Goal: Transaction & Acquisition: Download file/media

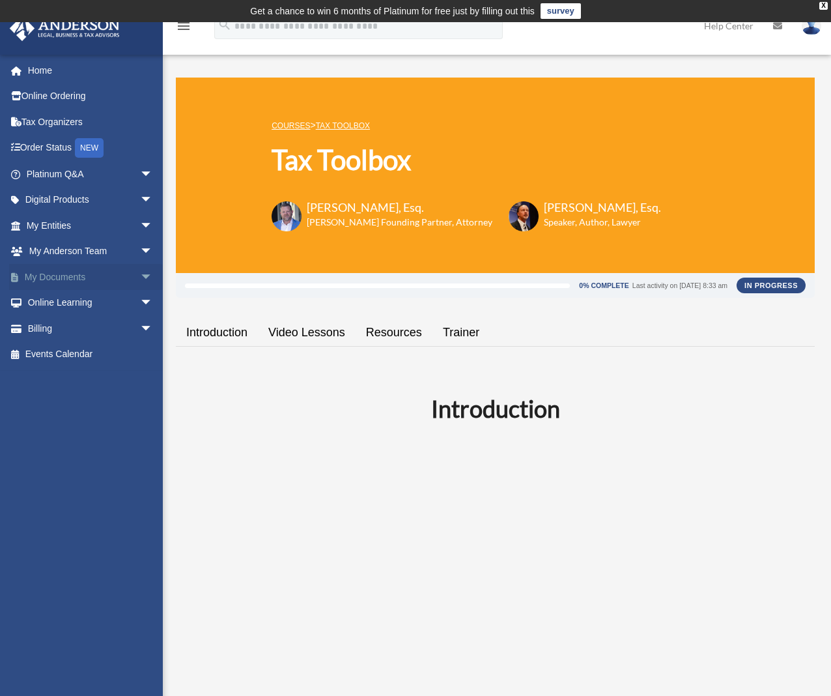
click at [140, 277] on span "arrow_drop_down" at bounding box center [153, 277] width 26 height 27
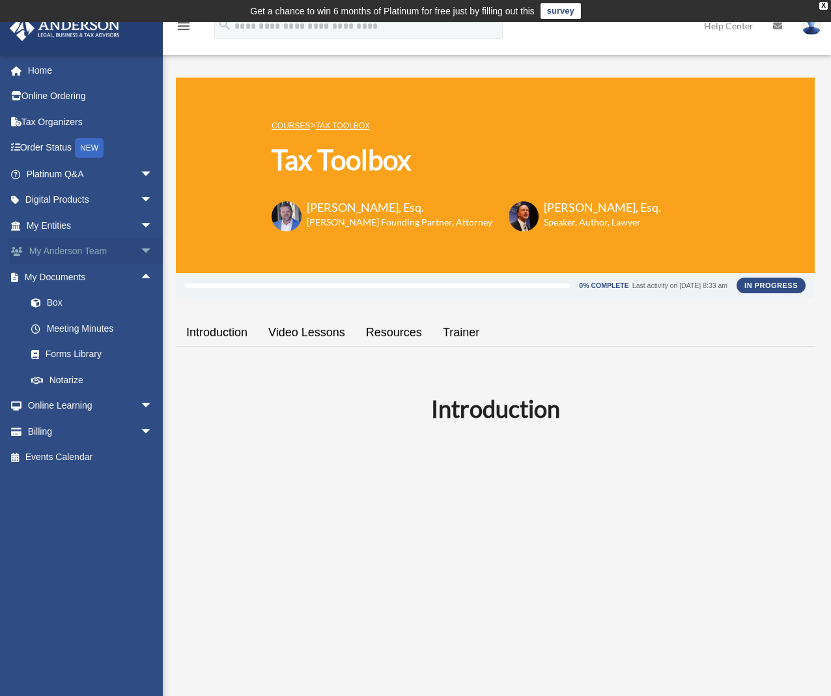
click at [140, 253] on span "arrow_drop_down" at bounding box center [153, 251] width 26 height 27
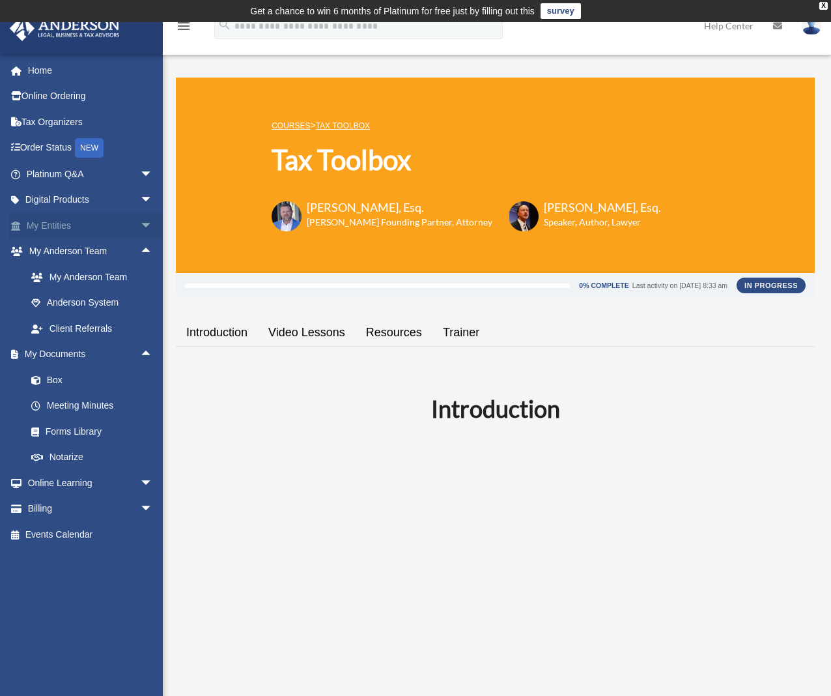
click at [140, 222] on span "arrow_drop_down" at bounding box center [153, 225] width 26 height 27
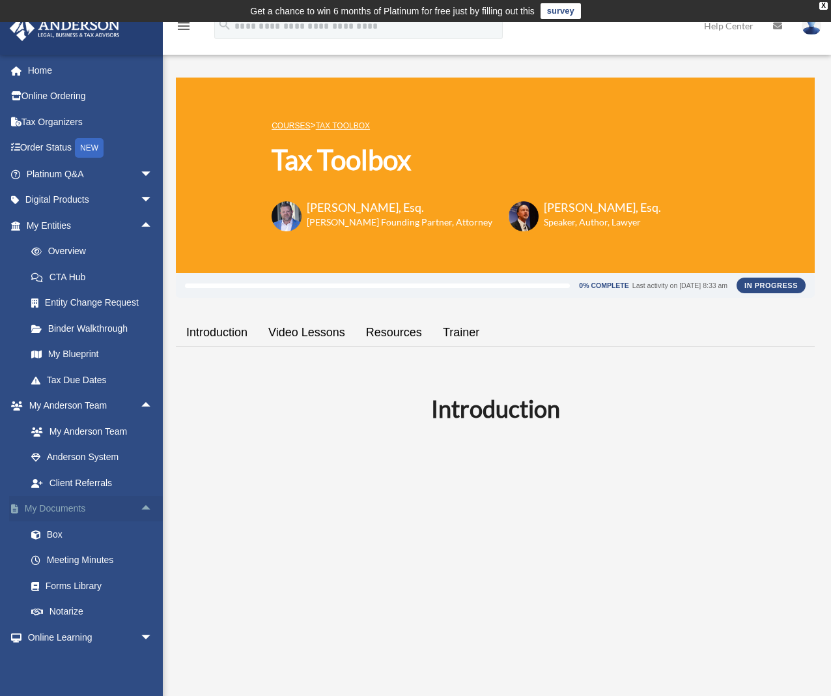
click at [95, 508] on link "My Documents arrow_drop_up" at bounding box center [90, 509] width 163 height 26
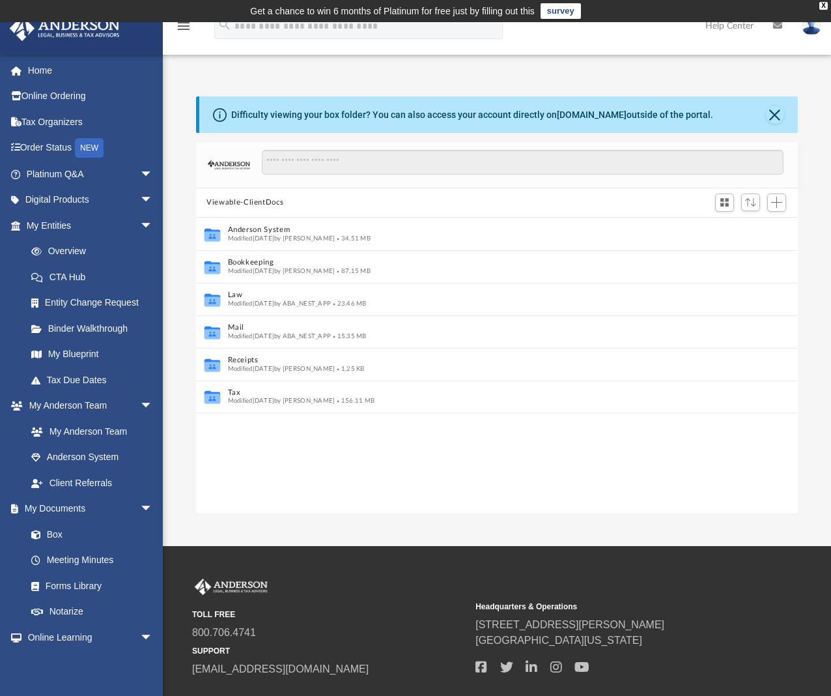
scroll to position [10, 10]
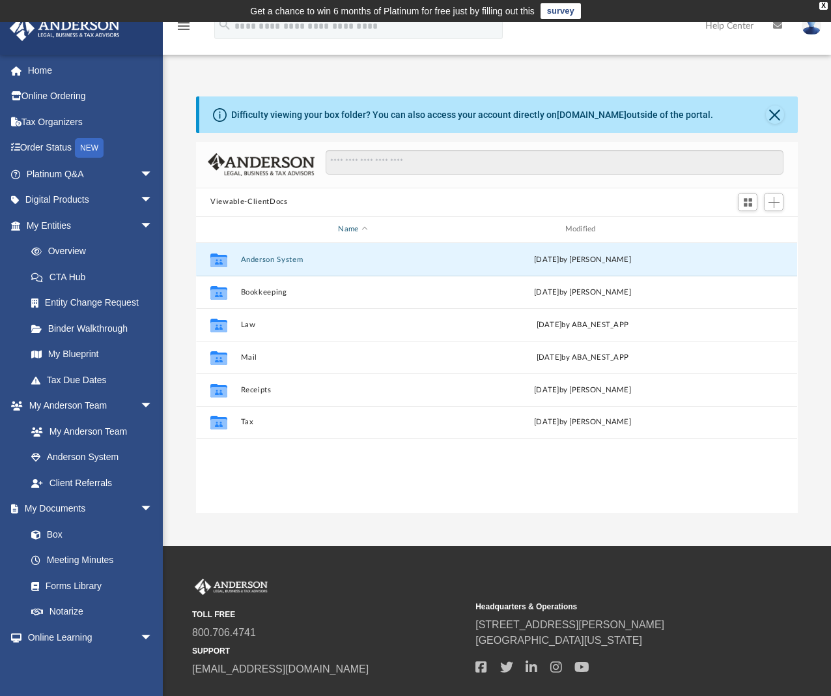
drag, startPoint x: 268, startPoint y: 256, endPoint x: 276, endPoint y: 227, distance: 29.7
click at [196, 227] on div "Name Modified Collaborated Folder Anderson System Tue Jul 25 2023 by Arash Kiad…" at bounding box center [196, 365] width 0 height 296
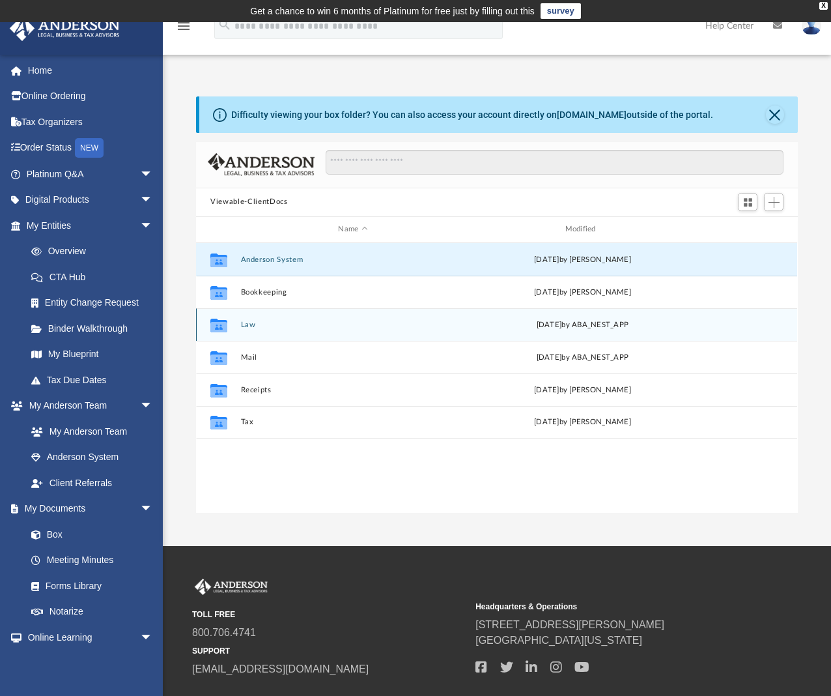
click at [250, 321] on button "Law" at bounding box center [353, 324] width 224 height 8
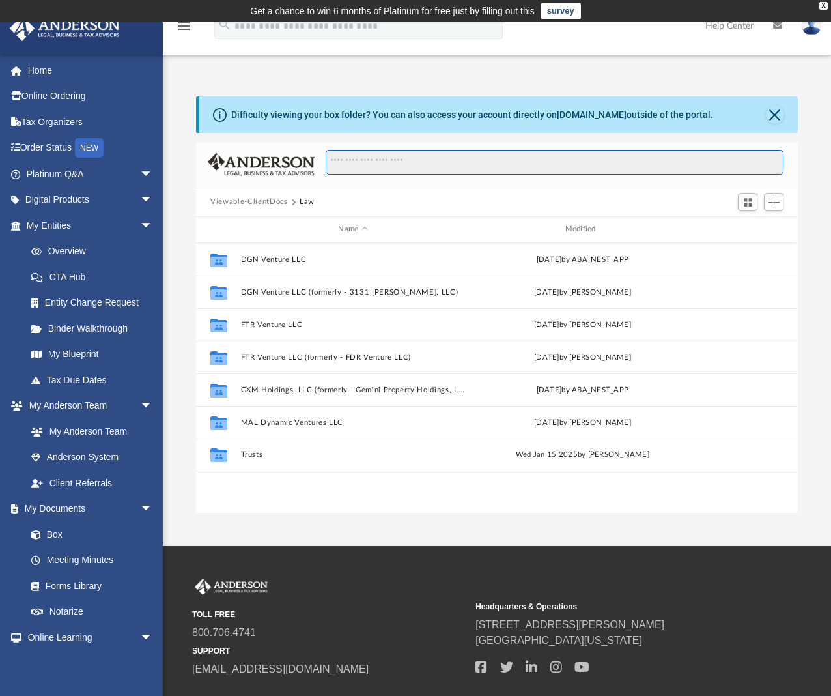
click at [368, 157] on input "Search files and folders" at bounding box center [555, 162] width 458 height 25
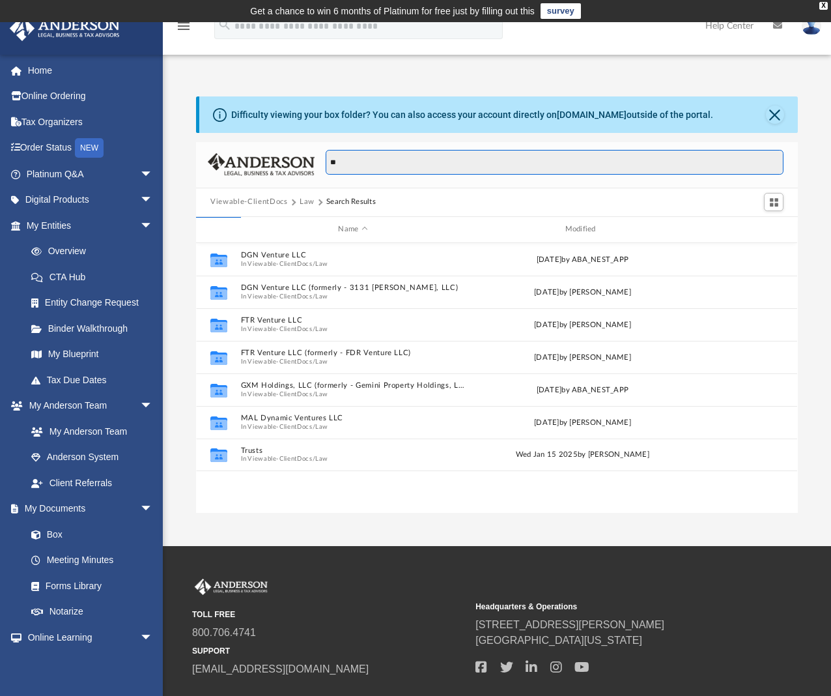
type input "*"
type input "**********"
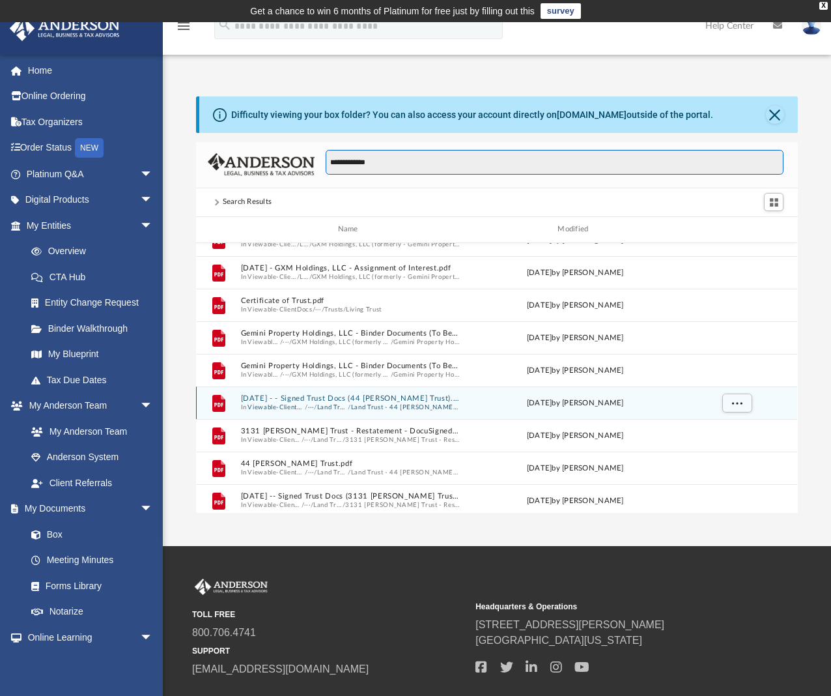
scroll to position [0, 0]
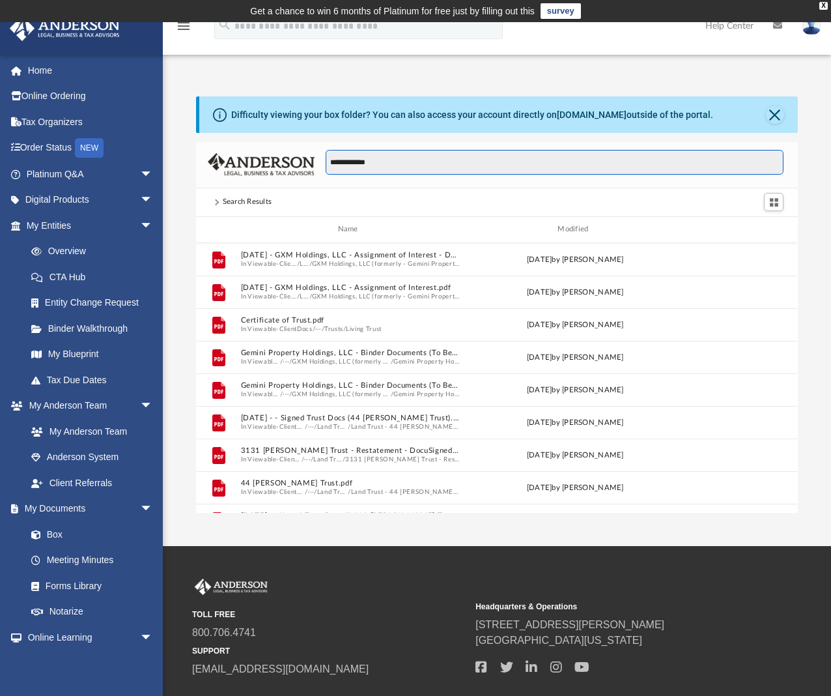
drag, startPoint x: 401, startPoint y: 160, endPoint x: 287, endPoint y: 167, distance: 114.2
click at [287, 167] on div "**********" at bounding box center [496, 165] width 601 height 46
click at [218, 202] on span at bounding box center [215, 202] width 7 height 7
click at [590, 169] on input "**********" at bounding box center [555, 162] width 458 height 25
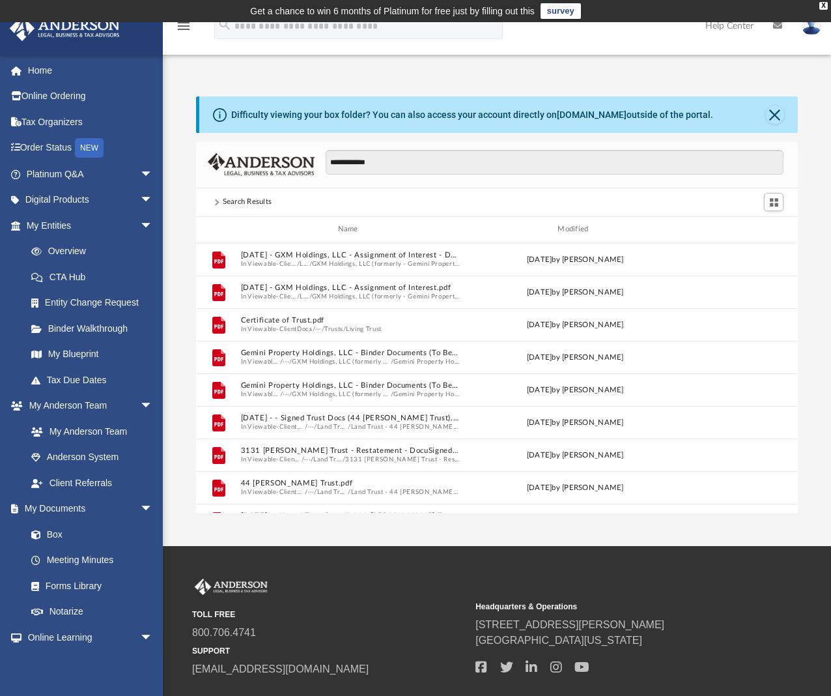
click at [786, 109] on div "Difficulty viewing your box folder? You can also access your account directly o…" at bounding box center [498, 114] width 598 height 36
click at [776, 111] on button "Close" at bounding box center [775, 115] width 18 height 18
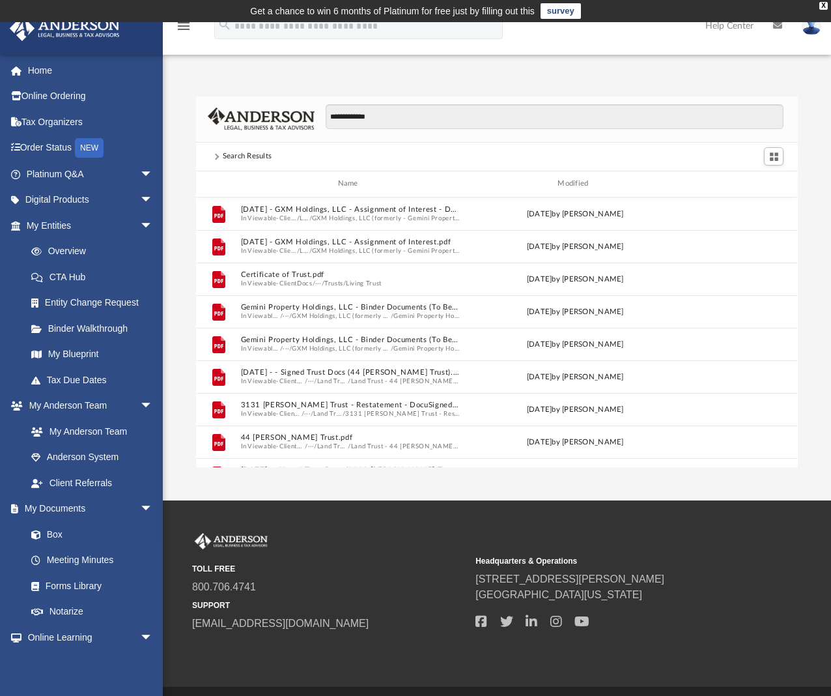
click at [219, 156] on span at bounding box center [216, 156] width 12 height 5
click at [776, 156] on span "Switch to Grid View" at bounding box center [774, 156] width 11 height 11
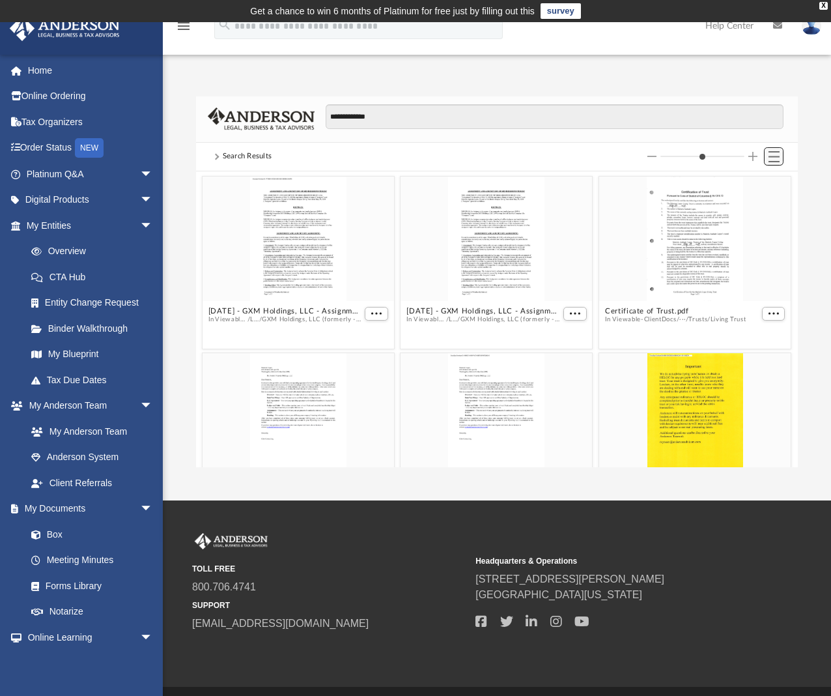
scroll to position [286, 591]
click at [776, 156] on span "Switch to List View" at bounding box center [774, 156] width 11 height 11
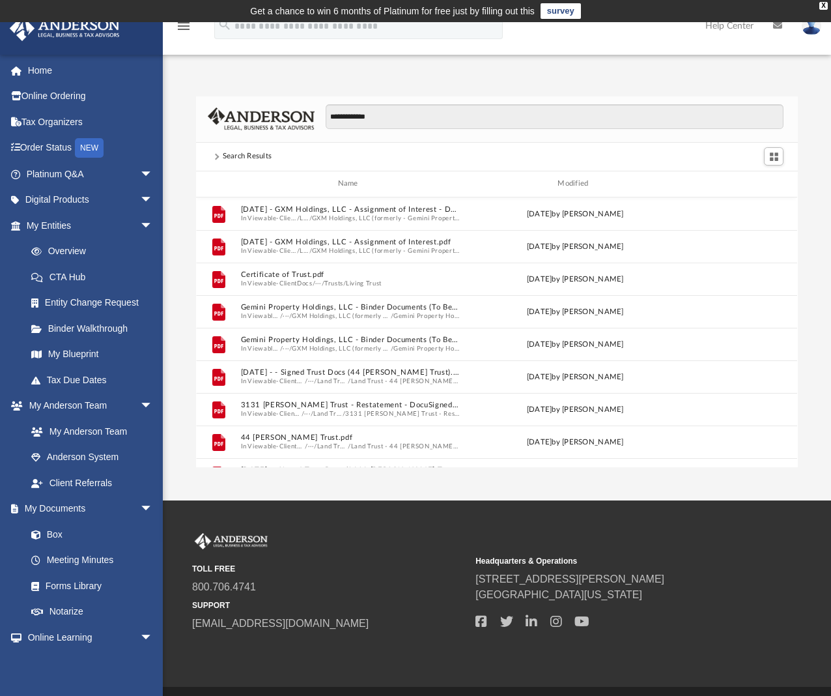
click at [237, 150] on div "Search Results" at bounding box center [248, 156] width 50 height 12
click at [260, 115] on img at bounding box center [261, 118] width 107 height 23
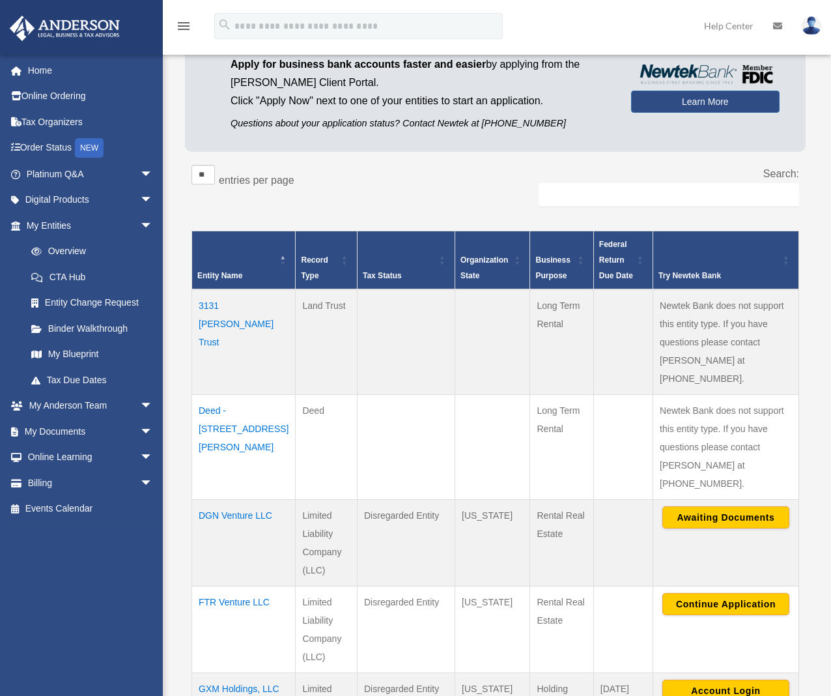
scroll to position [261, 0]
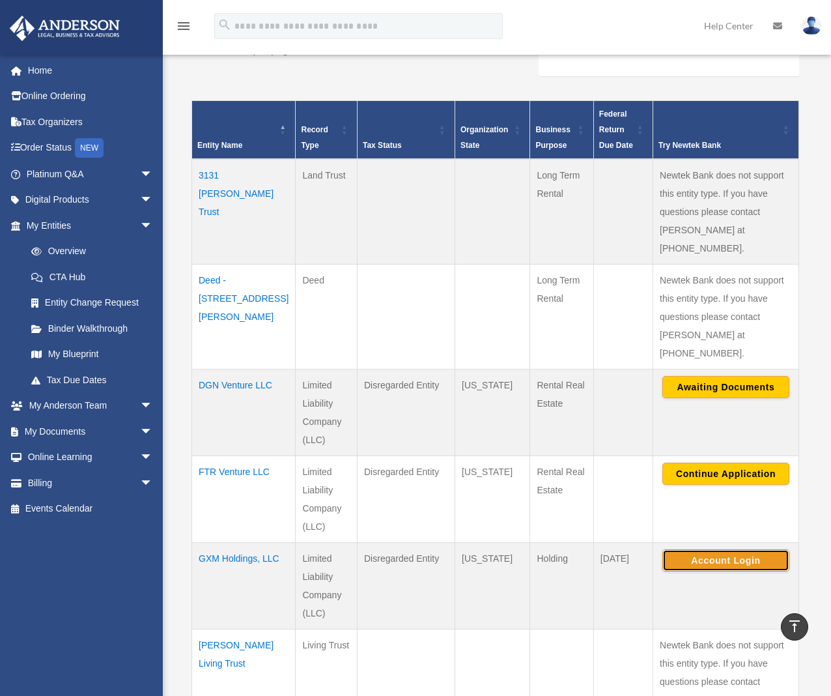
click at [737, 549] on button "Account Login" at bounding box center [725, 560] width 127 height 22
click at [736, 462] on button "Continue Application" at bounding box center [725, 473] width 127 height 22
click at [91, 436] on link "My Documents arrow_drop_down" at bounding box center [90, 431] width 163 height 26
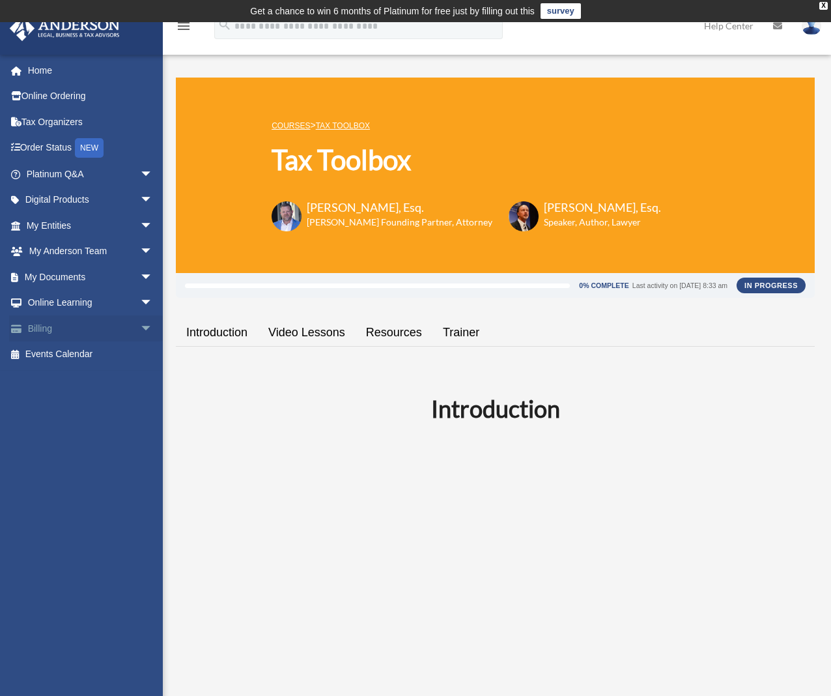
click at [102, 330] on link "Billing arrow_drop_down" at bounding box center [90, 328] width 163 height 26
click at [140, 328] on span "arrow_drop_down" at bounding box center [153, 328] width 26 height 27
click at [140, 299] on span "arrow_drop_down" at bounding box center [153, 303] width 26 height 27
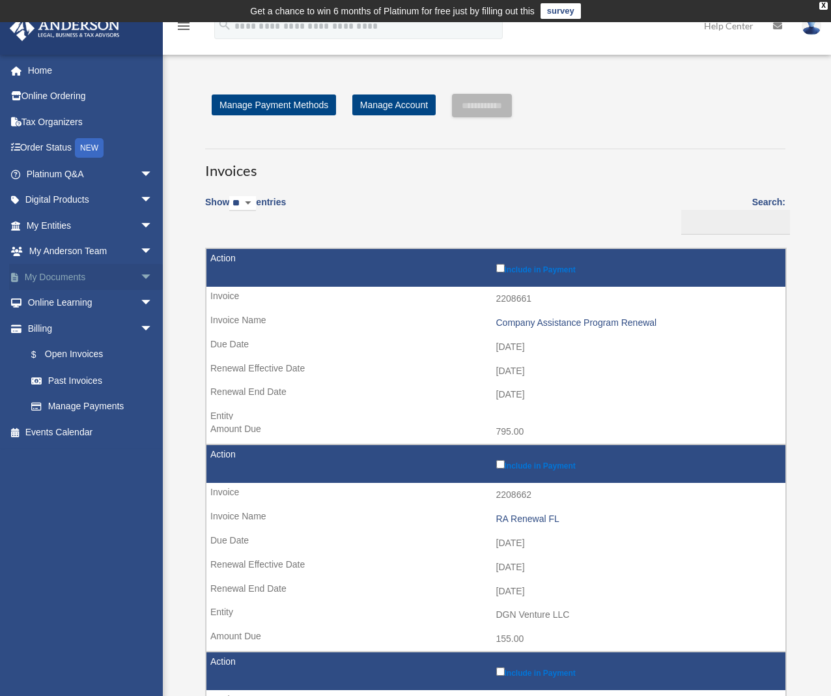
click at [140, 277] on span "arrow_drop_down" at bounding box center [153, 277] width 26 height 27
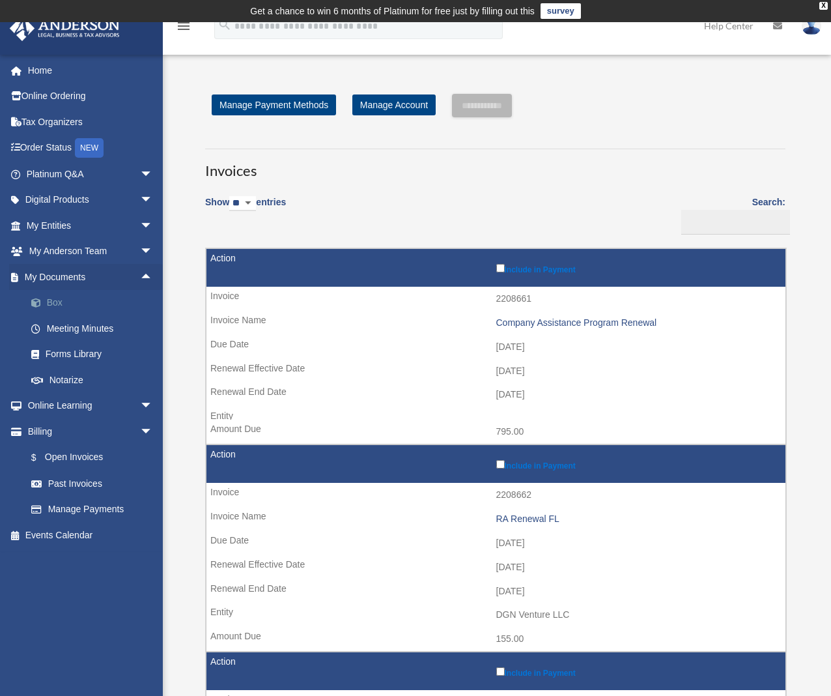
click at [73, 300] on link "Box" at bounding box center [95, 303] width 154 height 26
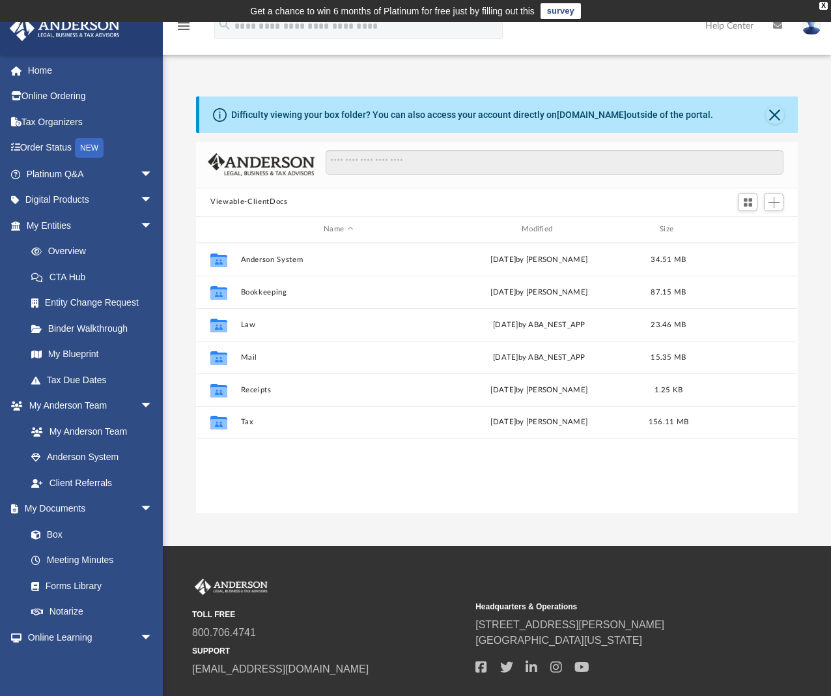
scroll to position [286, 591]
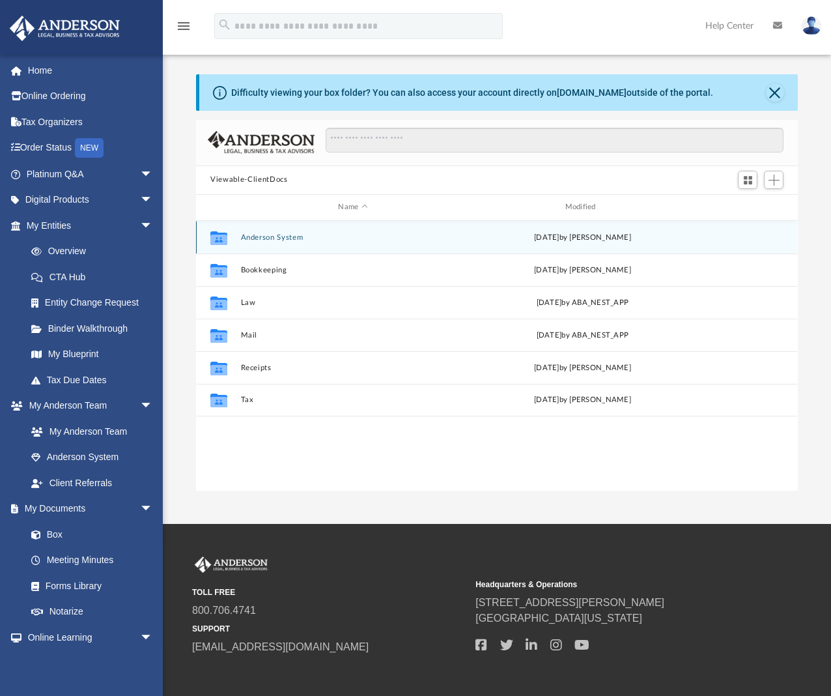
scroll to position [286, 591]
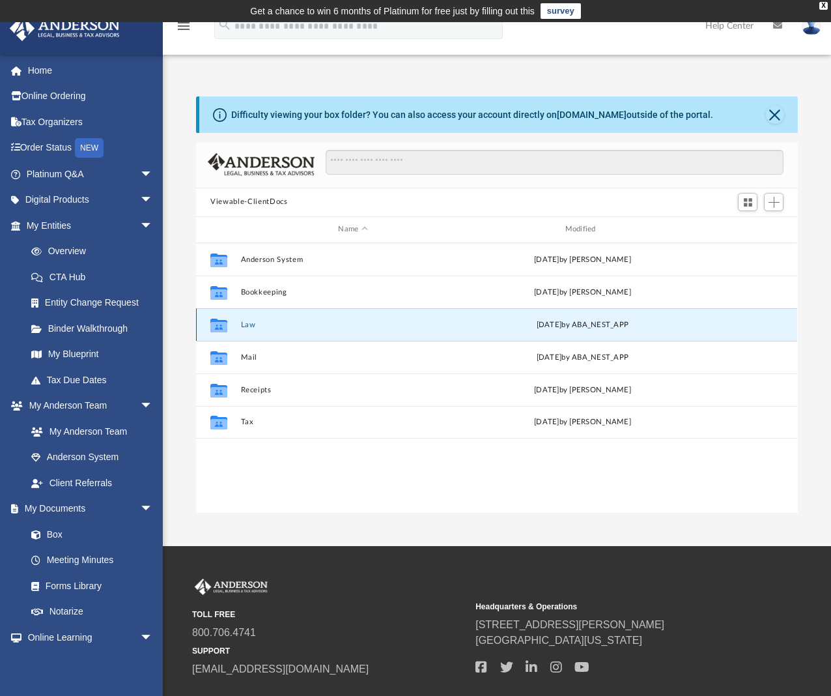
click at [248, 322] on button "Law" at bounding box center [353, 324] width 224 height 8
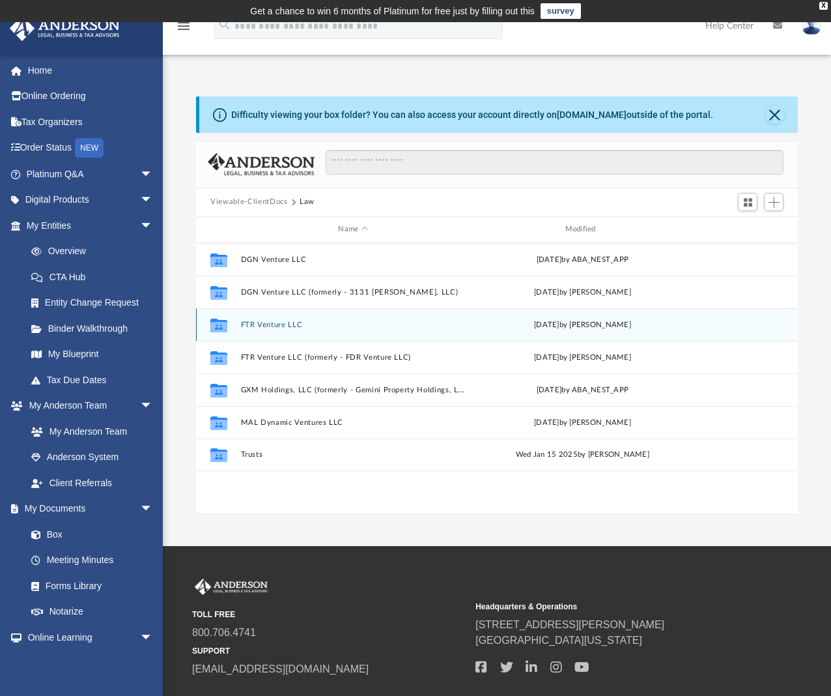
click at [264, 313] on div "Collaborated Folder FTR Venture LLC Thu Mar 20 2025 by Cat Hernandez Sarmiento" at bounding box center [496, 324] width 601 height 33
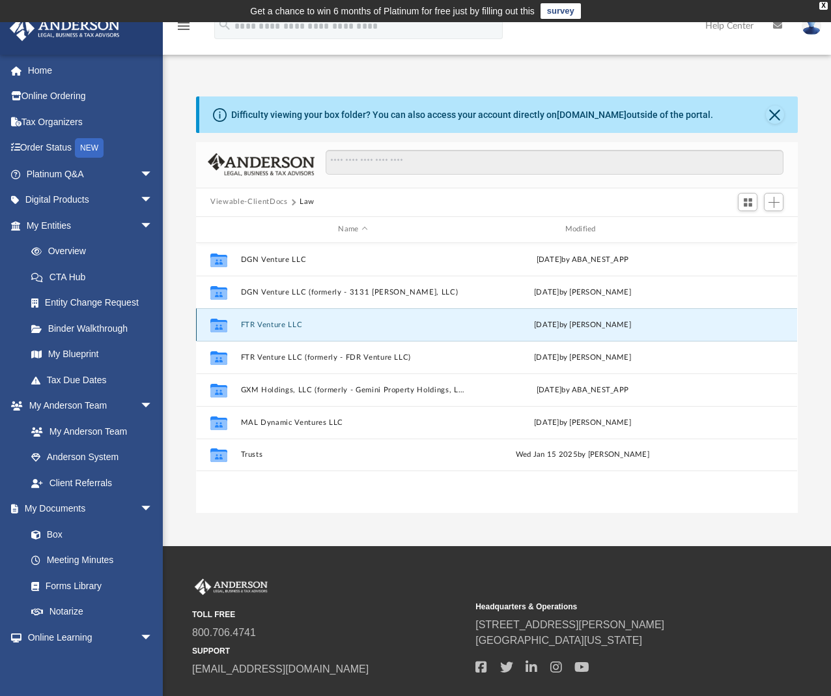
click at [266, 320] on button "FTR Venture LLC" at bounding box center [353, 324] width 224 height 8
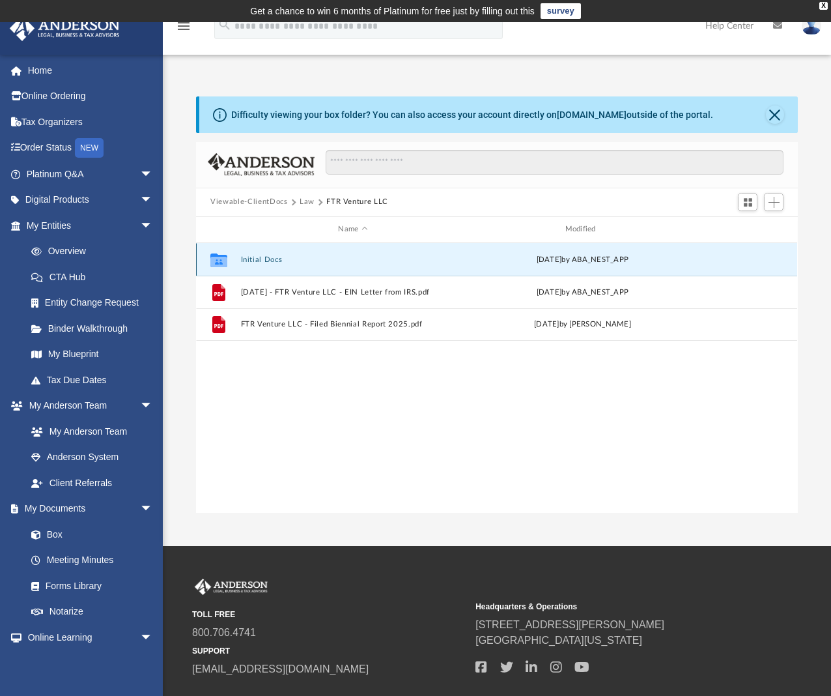
click at [264, 256] on button "Initial Docs" at bounding box center [353, 259] width 224 height 8
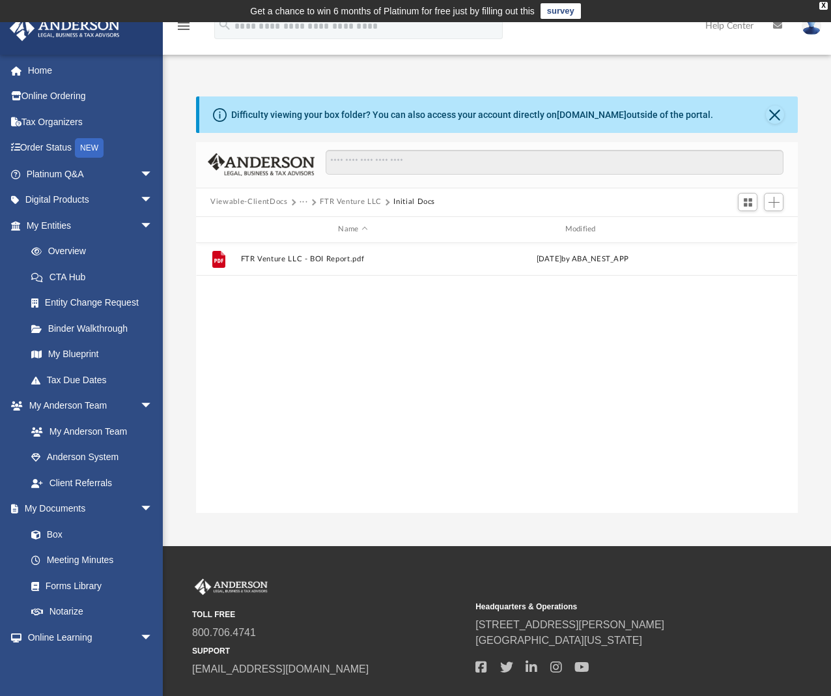
click at [367, 197] on button "FTR Venture LLC" at bounding box center [351, 202] width 62 height 12
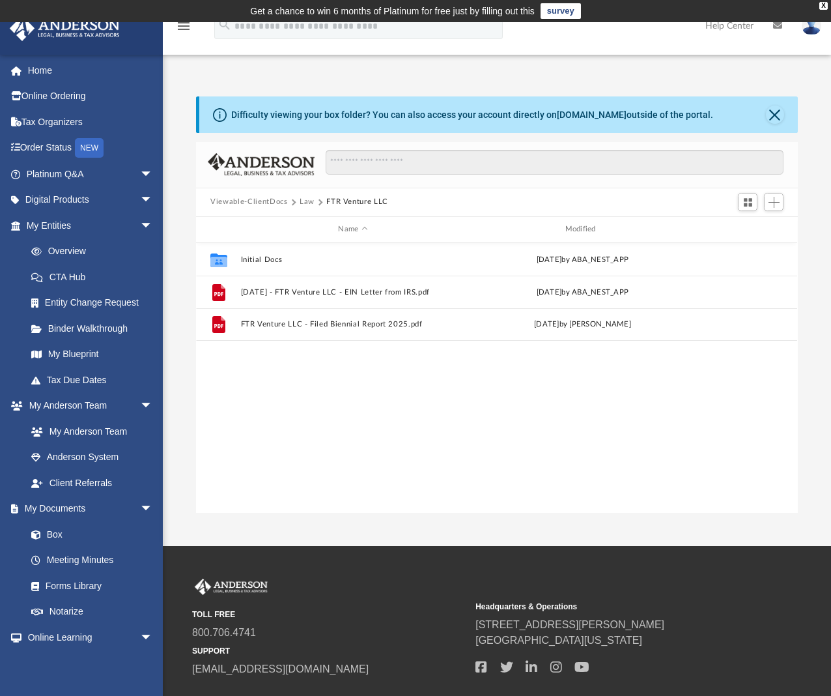
click at [303, 199] on button "Law" at bounding box center [307, 202] width 15 height 12
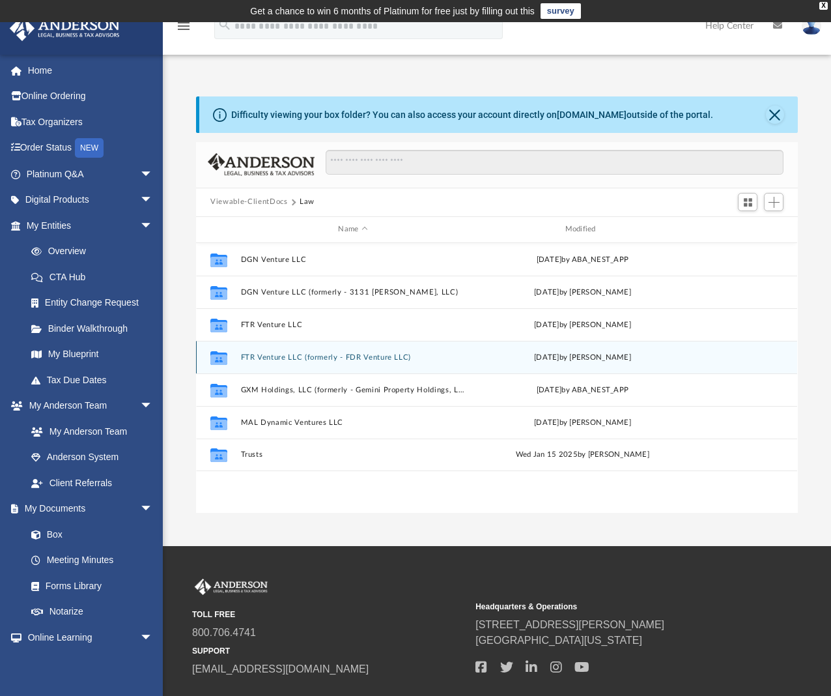
click at [299, 351] on div "Collaborated Folder FTR Venture LLC (formerly - FDR Venture LLC) Mon Apr 1 2024…" at bounding box center [496, 357] width 601 height 33
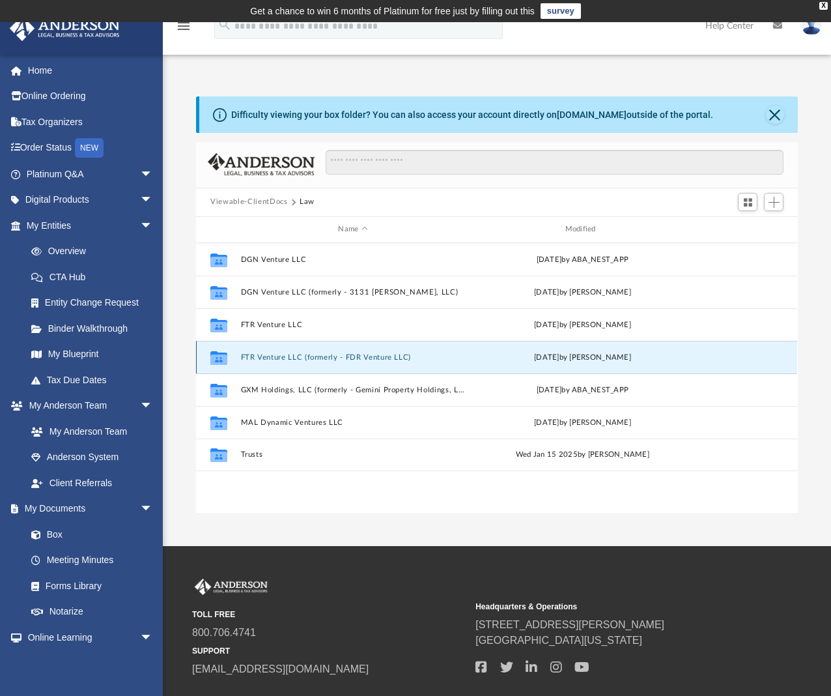
click at [299, 351] on div "Collaborated Folder FTR Venture LLC (formerly - FDR Venture LLC) Mon Apr 1 2024…" at bounding box center [496, 357] width 601 height 33
click at [350, 353] on button "FTR Venture LLC (formerly - FDR Venture LLC)" at bounding box center [353, 356] width 224 height 8
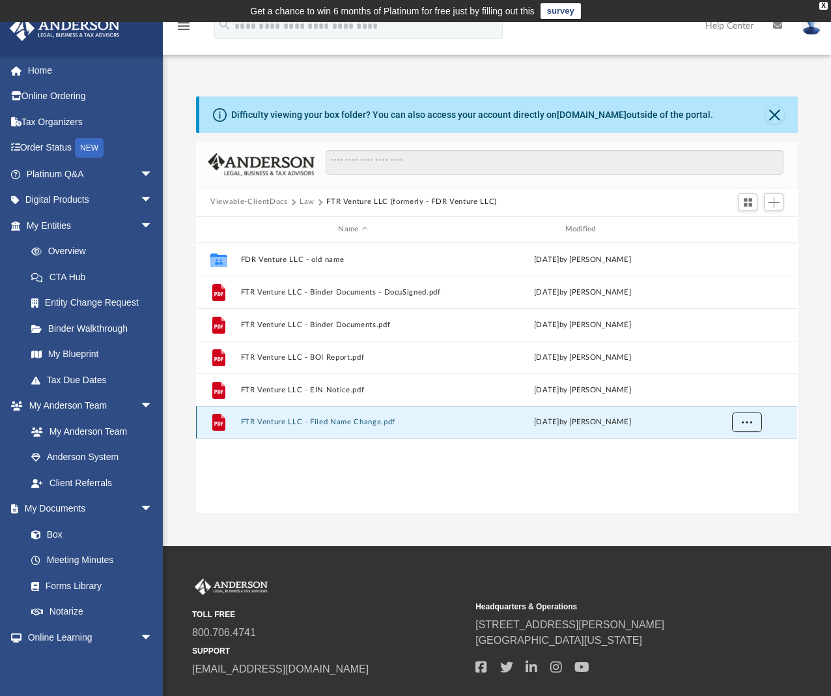
click at [750, 421] on span "More options" at bounding box center [747, 421] width 10 height 7
click at [741, 466] on li "Download" at bounding box center [736, 469] width 38 height 14
click at [743, 416] on button "More options" at bounding box center [747, 422] width 30 height 20
click at [358, 466] on div "Collaborated Folder FDR Venture LLC - old name Thu Feb 1 2024 by Zoe Doyle File…" at bounding box center [496, 378] width 601 height 270
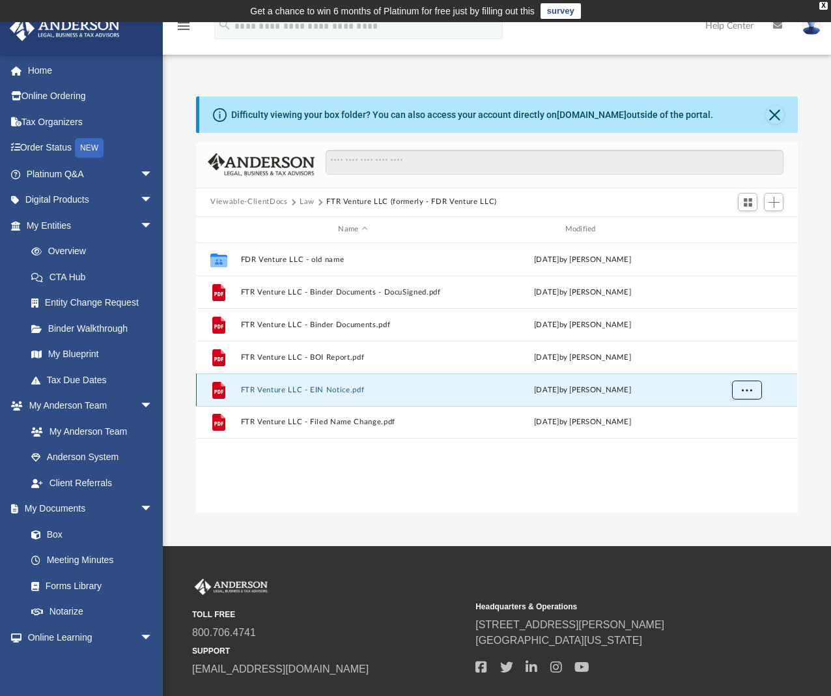
click at [740, 384] on button "More options" at bounding box center [747, 390] width 30 height 20
click at [739, 438] on li "Download" at bounding box center [736, 437] width 38 height 14
click at [746, 386] on span "More options" at bounding box center [747, 389] width 10 height 7
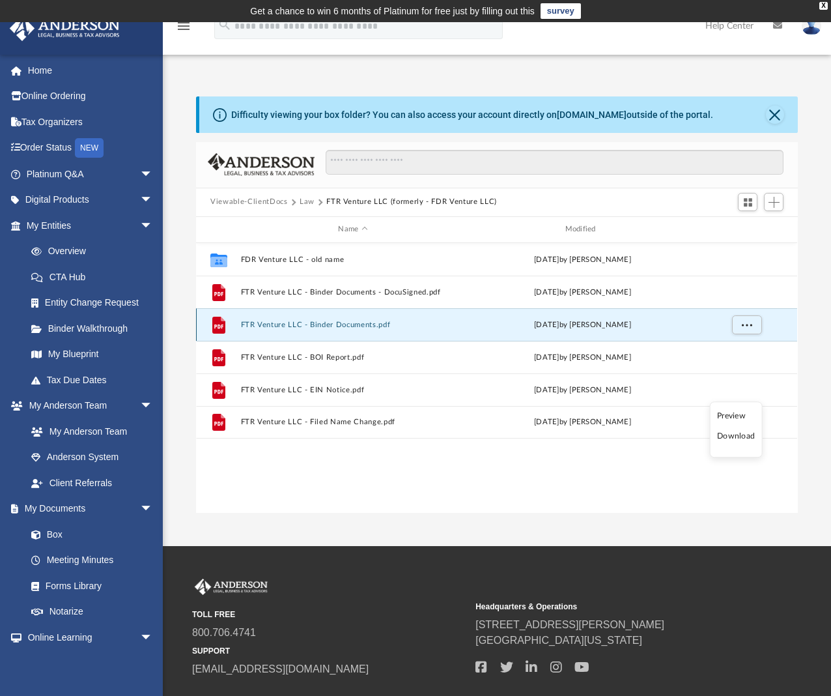
click at [363, 322] on button "FTR Venture LLC - Binder Documents.pdf" at bounding box center [353, 324] width 224 height 8
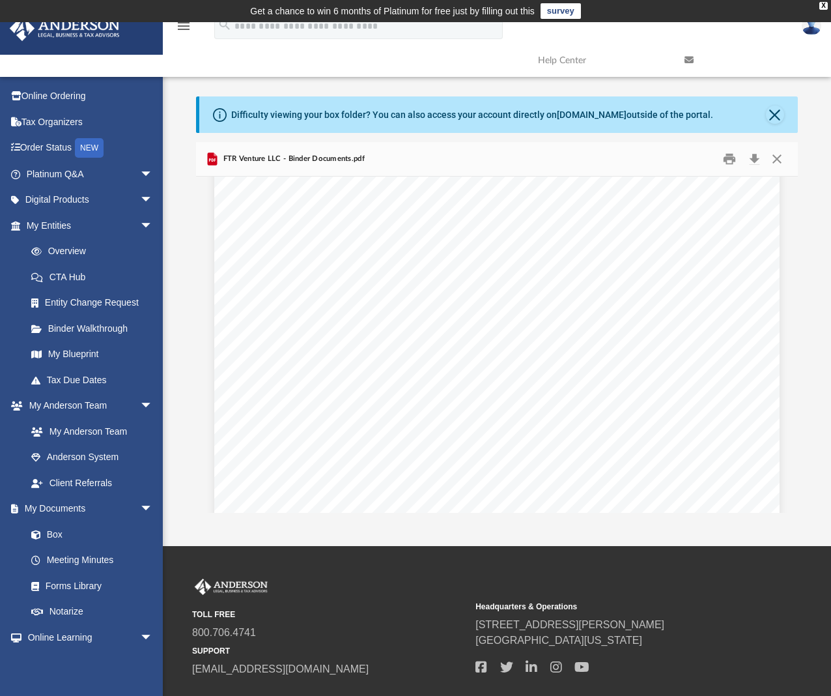
scroll to position [3908, 0]
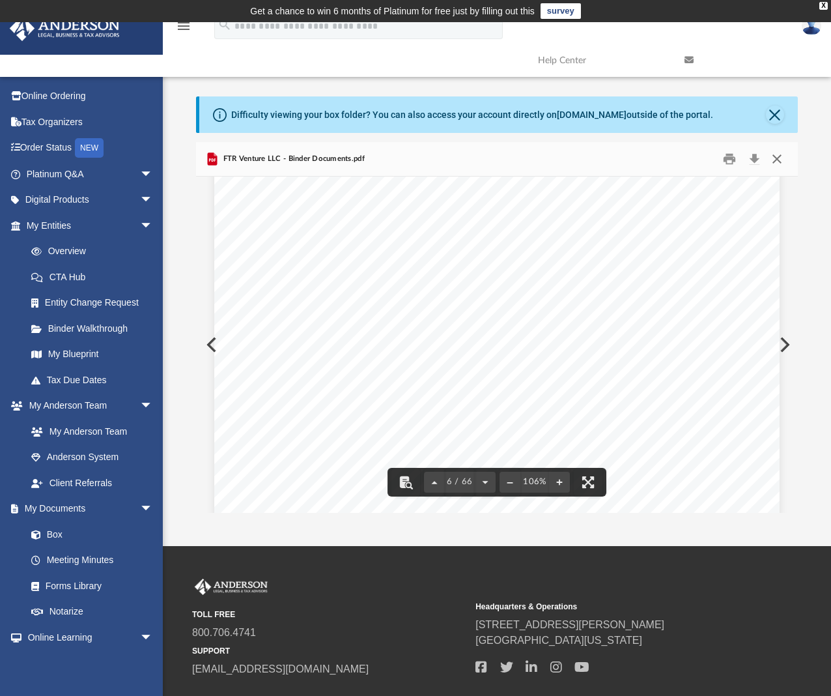
click at [781, 157] on button "Close" at bounding box center [776, 159] width 23 height 20
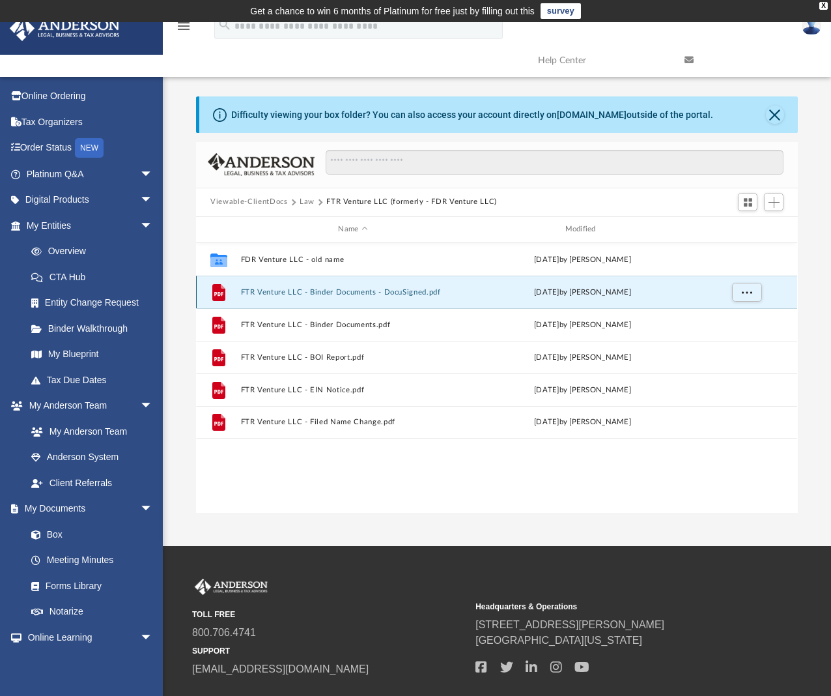
click at [404, 289] on button "FTR Venture LLC - Binder Documents - DocuSigned.pdf" at bounding box center [353, 291] width 224 height 8
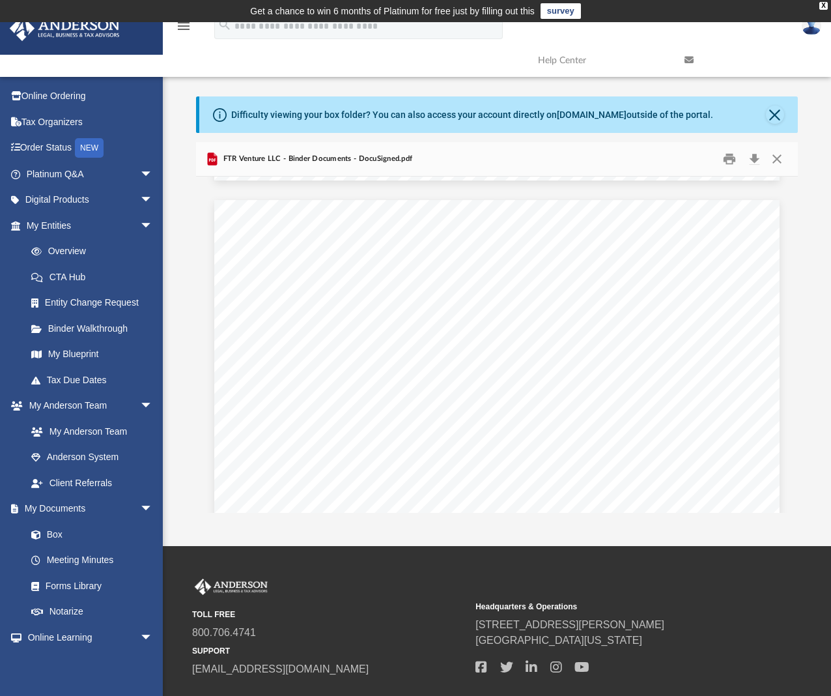
scroll to position [4495, 0]
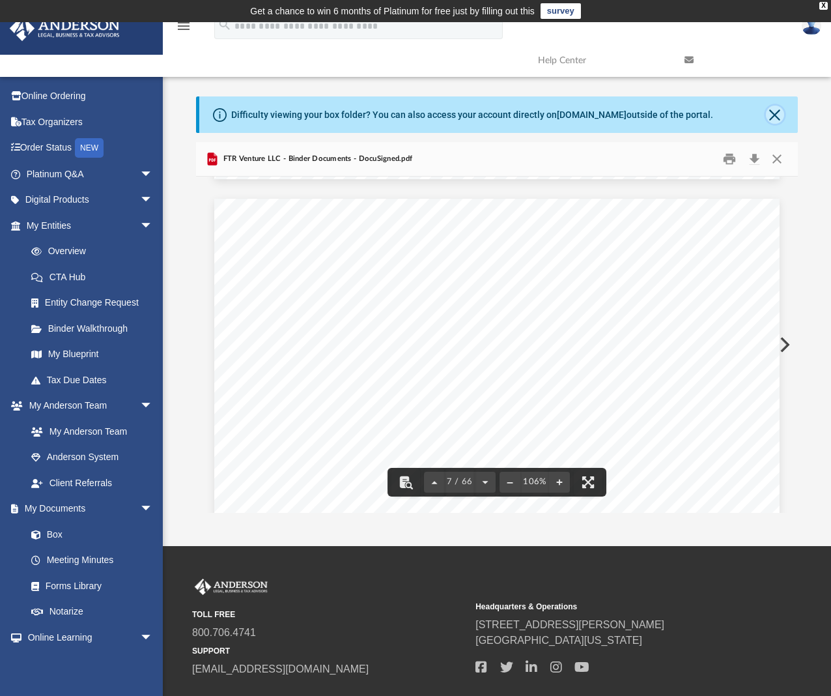
click at [774, 109] on button "Close" at bounding box center [775, 115] width 18 height 18
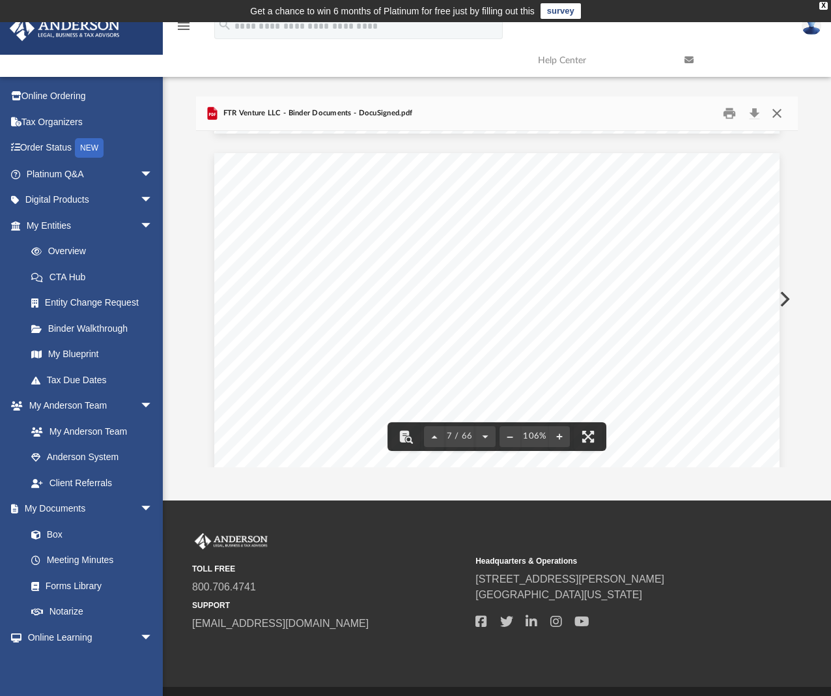
click at [776, 109] on button "Close" at bounding box center [776, 113] width 23 height 20
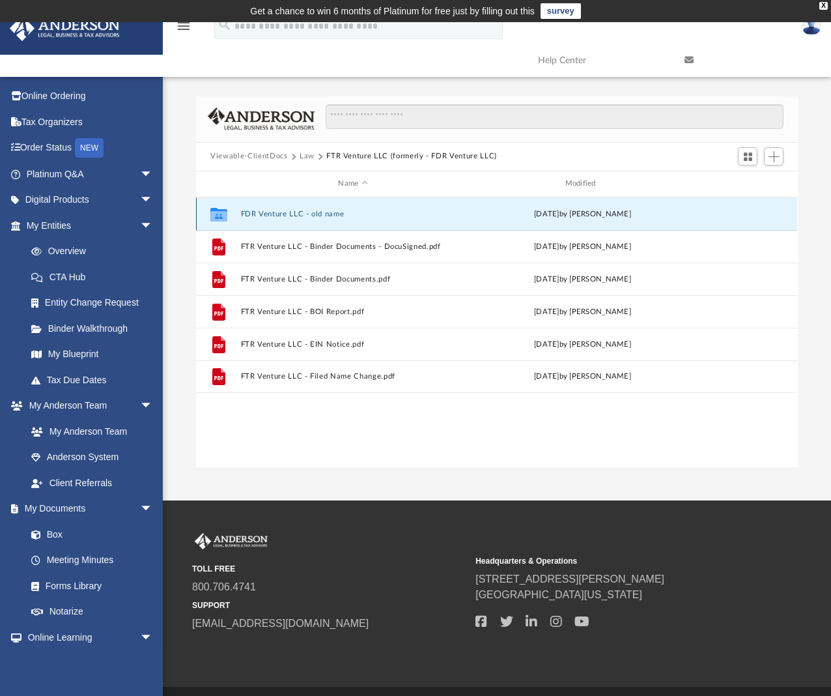
click at [302, 211] on button "FDR Venture LLC - old name" at bounding box center [353, 213] width 224 height 8
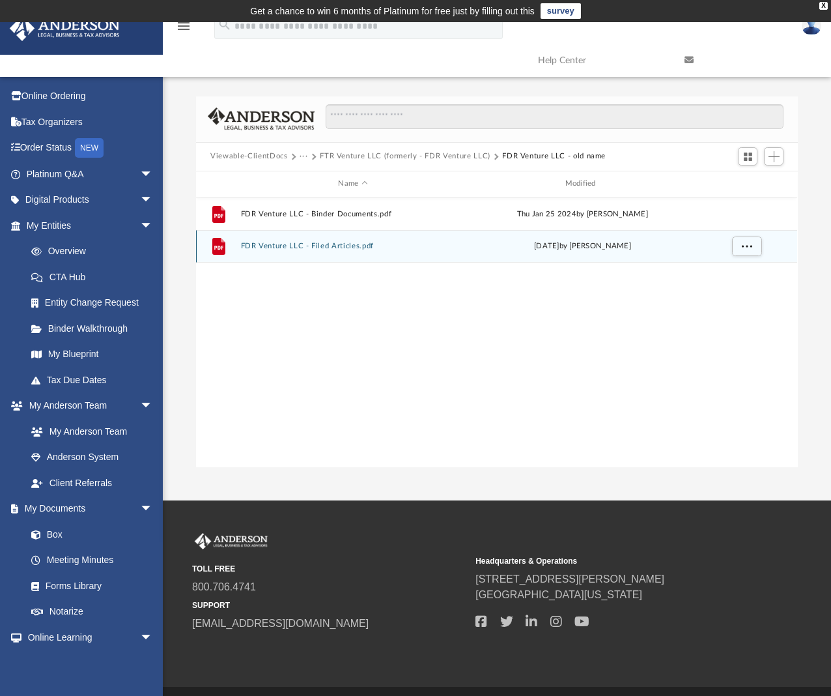
click at [310, 246] on button "FDR Venture LLC - Filed Articles.pdf" at bounding box center [353, 246] width 224 height 8
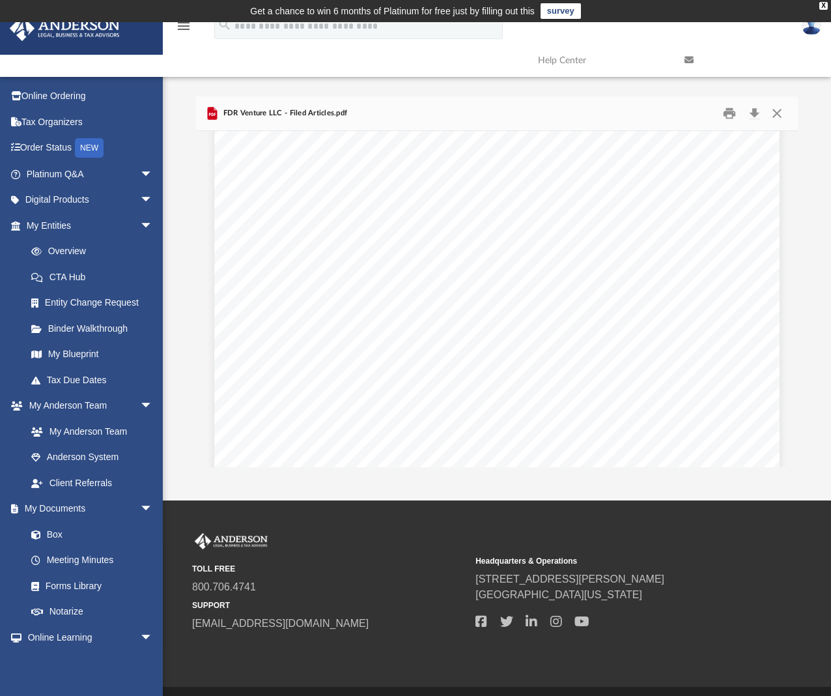
scroll to position [0, 0]
click at [754, 110] on button "Download" at bounding box center [754, 113] width 23 height 20
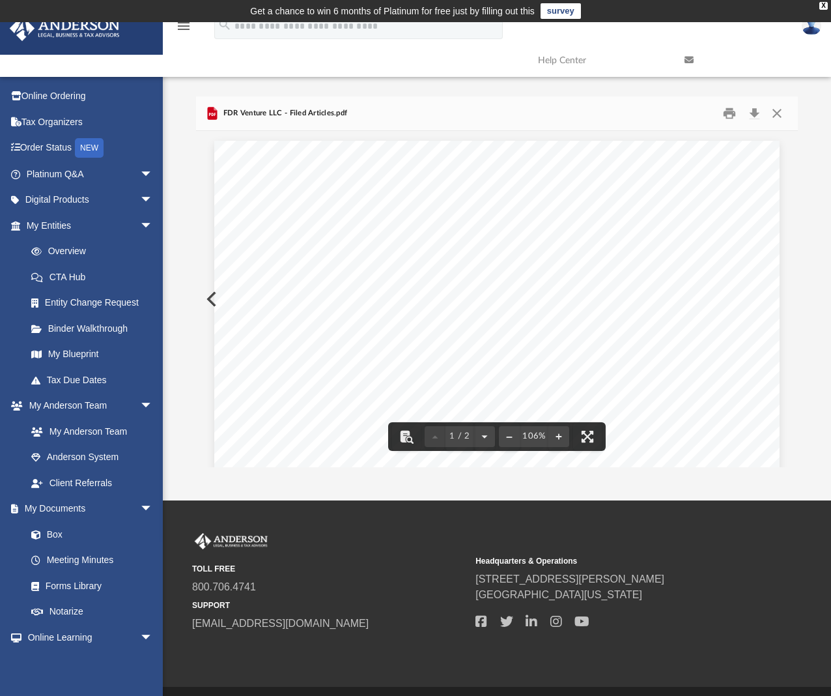
click at [425, 55] on div "menu search Site Menu add maricris.a.lopez@gmail.com My Profile Reset Password …" at bounding box center [416, 43] width 812 height 66
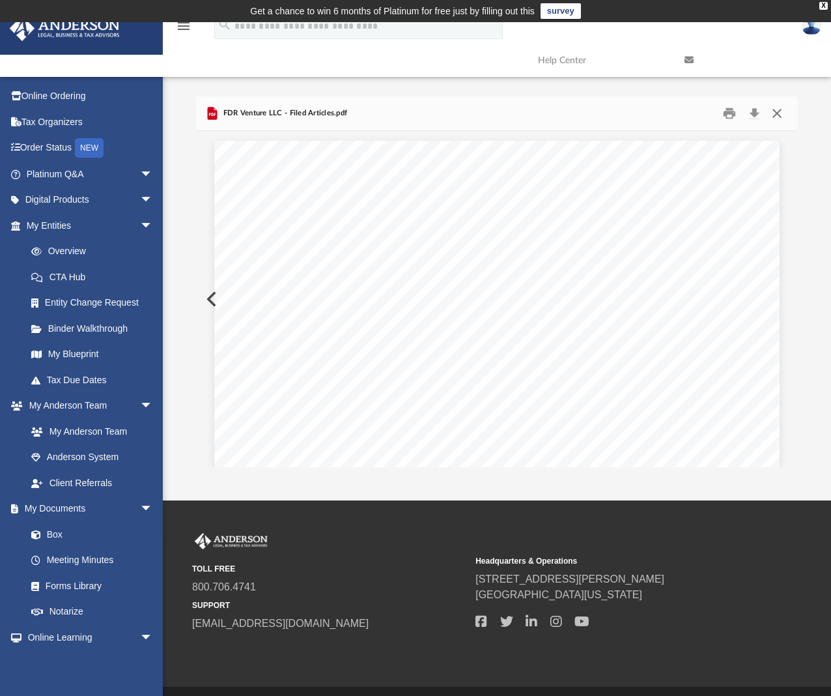
click at [780, 112] on button "Close" at bounding box center [776, 113] width 23 height 20
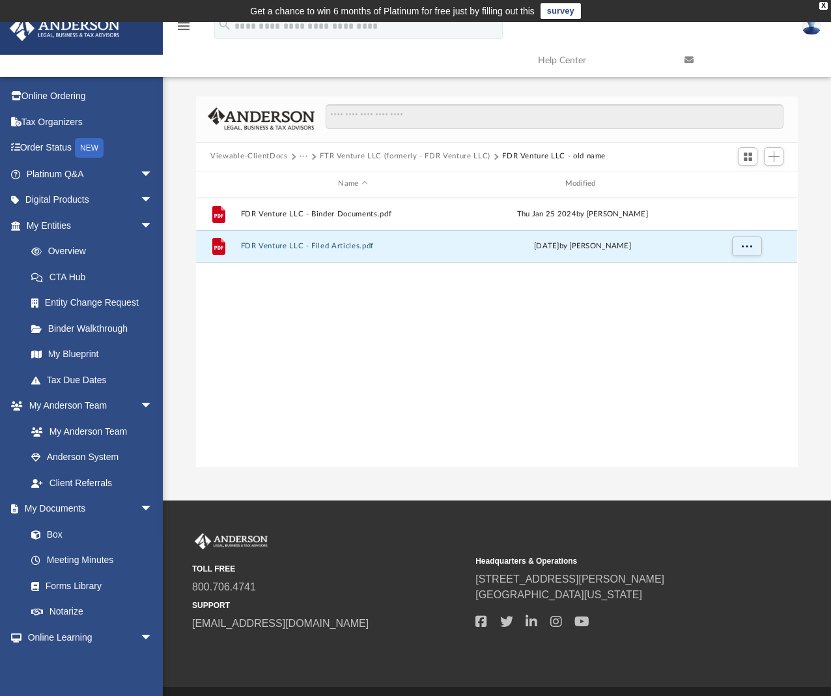
click at [362, 153] on button "FTR Venture LLC (formerly - FDR Venture LLC)" at bounding box center [405, 156] width 171 height 12
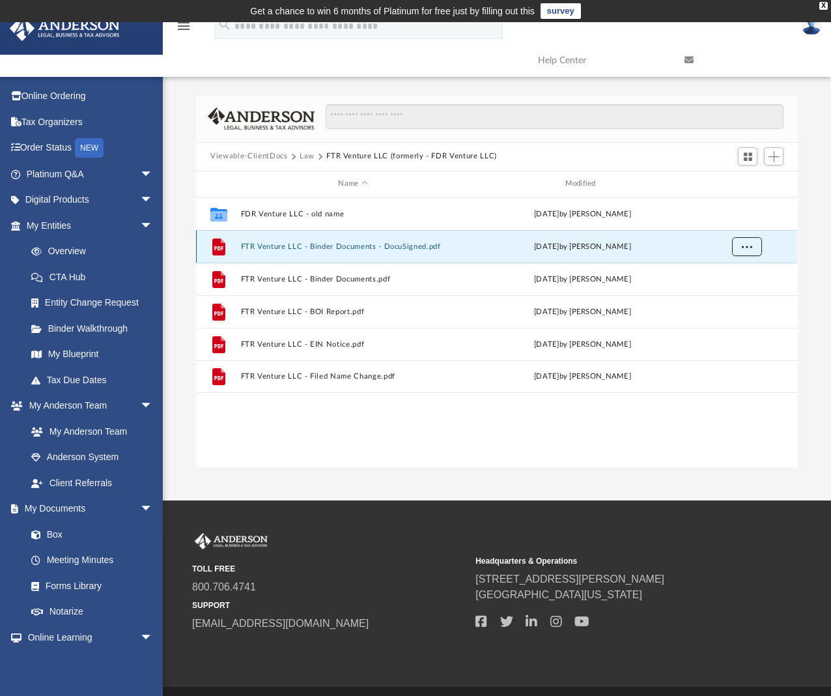
click at [749, 239] on button "More options" at bounding box center [747, 246] width 30 height 20
click at [732, 291] on li "Download" at bounding box center [736, 294] width 38 height 14
click at [79, 230] on link "My Entities arrow_drop_down" at bounding box center [90, 225] width 163 height 26
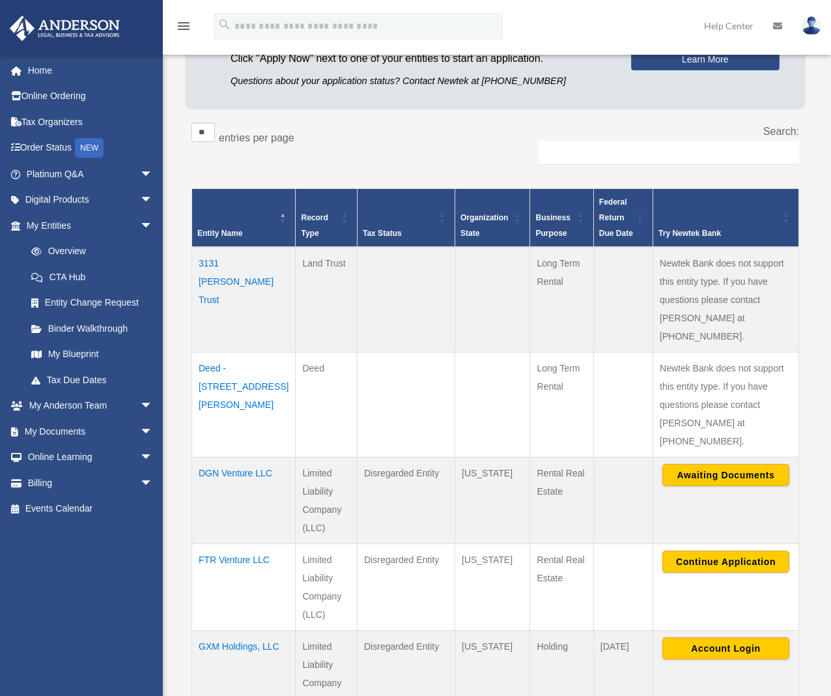
scroll to position [195, 0]
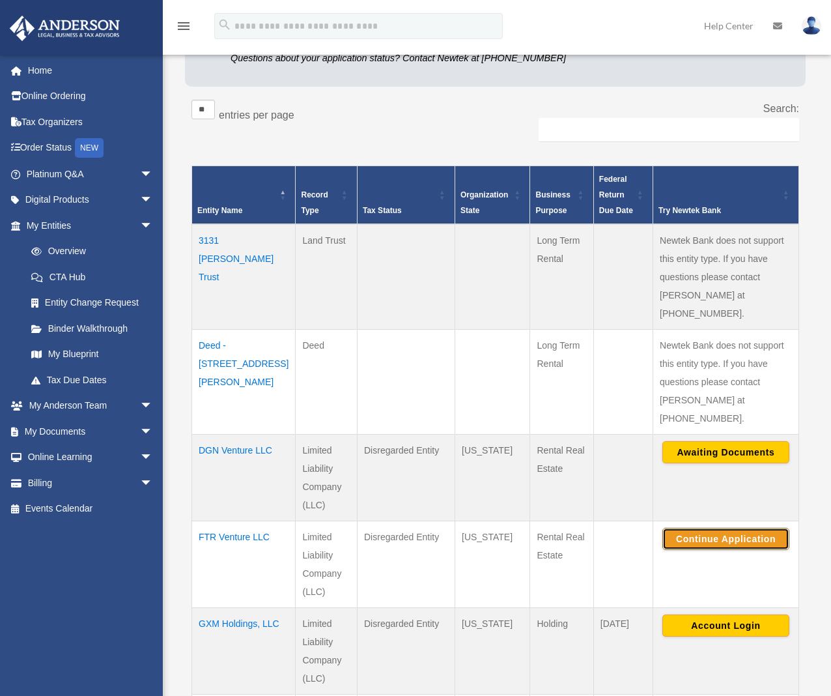
drag, startPoint x: 724, startPoint y: 500, endPoint x: 715, endPoint y: 453, distance: 47.9
click at [715, 453] on tbody "3131 [PERSON_NAME] Trust Land Trust Long Term Rental Newtek Bank does not suppo…" at bounding box center [495, 511] width 607 height 575
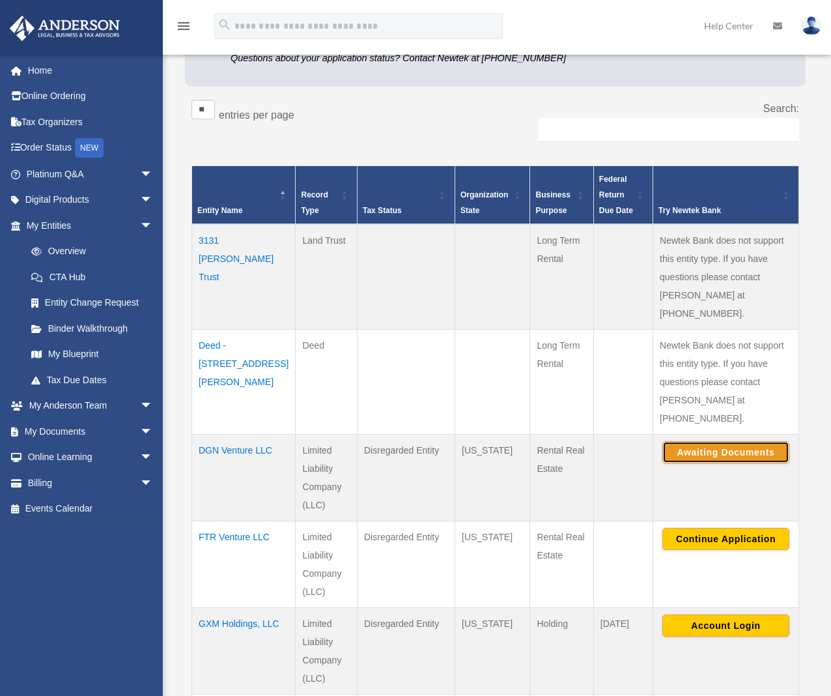
click at [714, 441] on button "Awaiting Documents" at bounding box center [725, 452] width 127 height 22
click at [140, 434] on span "arrow_drop_down" at bounding box center [153, 431] width 26 height 27
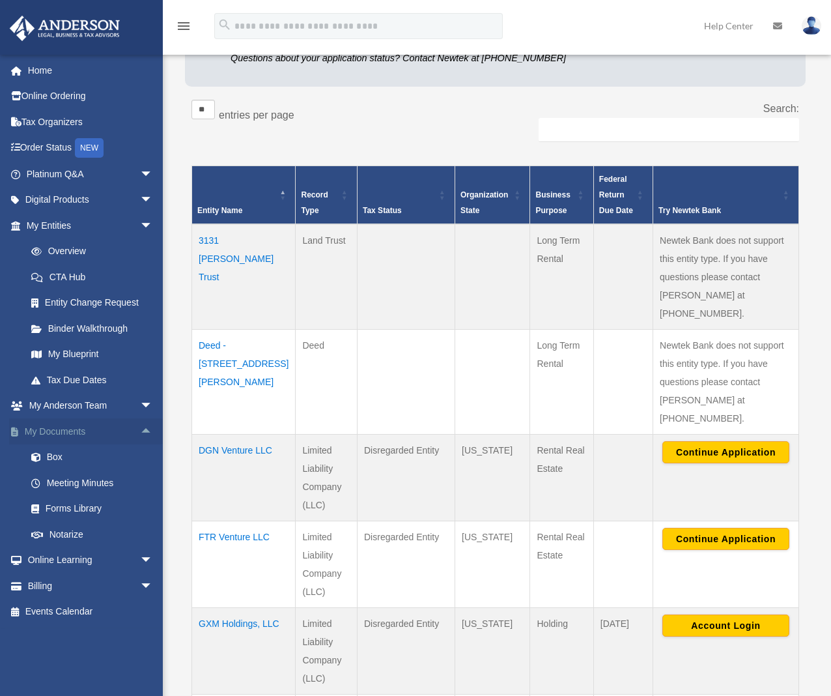
click at [91, 432] on link "My Documents arrow_drop_up" at bounding box center [90, 431] width 163 height 26
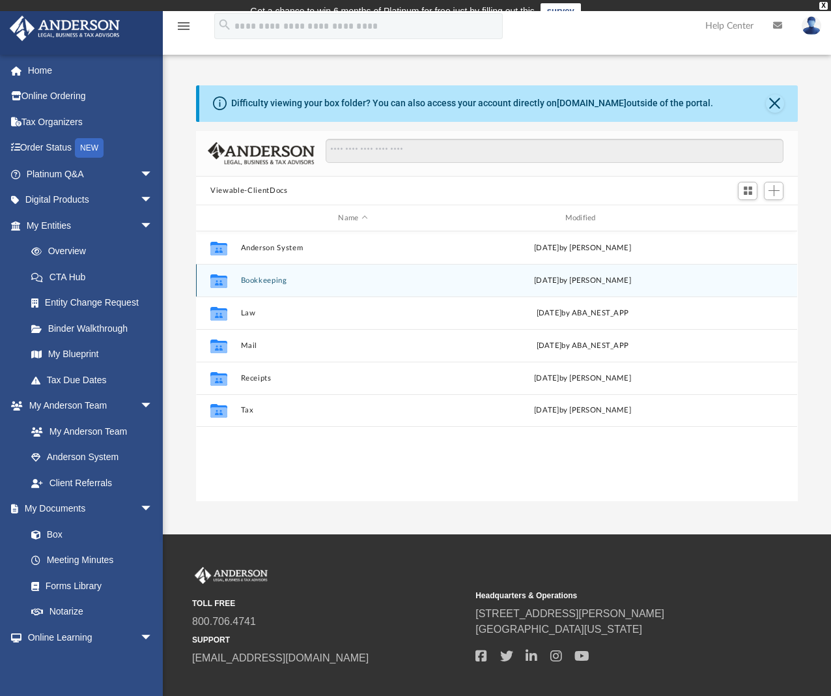
scroll to position [286, 591]
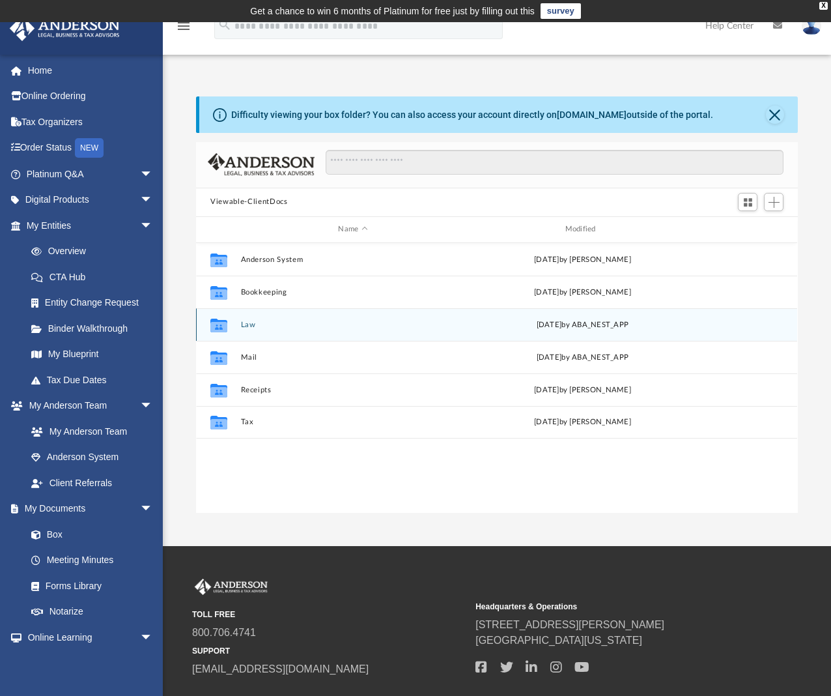
click at [242, 318] on div "Collaborated Folder Law [DATE] by ABA_NEST_APP" at bounding box center [496, 324] width 601 height 33
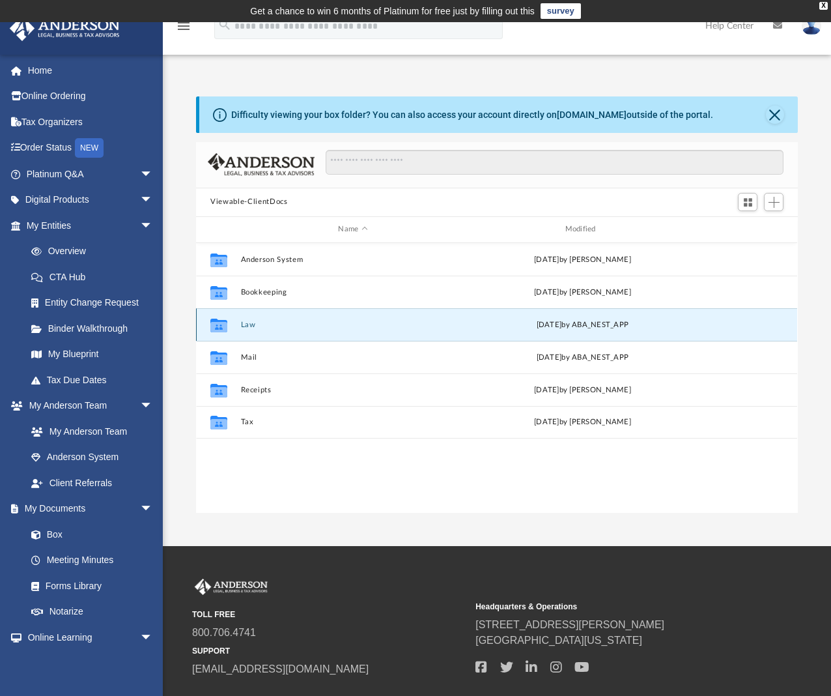
click at [246, 323] on button "Law" at bounding box center [353, 324] width 224 height 8
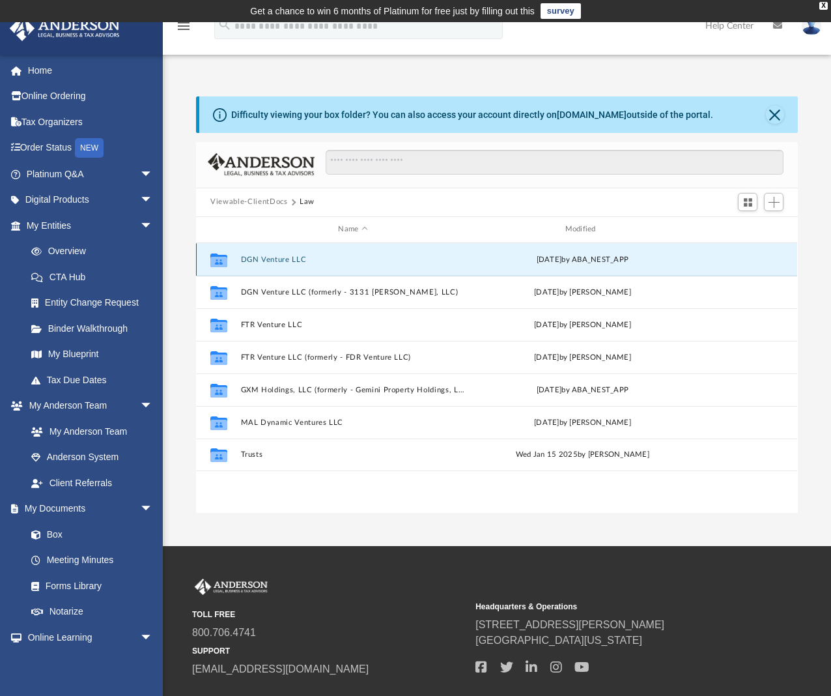
click at [273, 259] on button "DGN Venture LLC" at bounding box center [353, 259] width 224 height 8
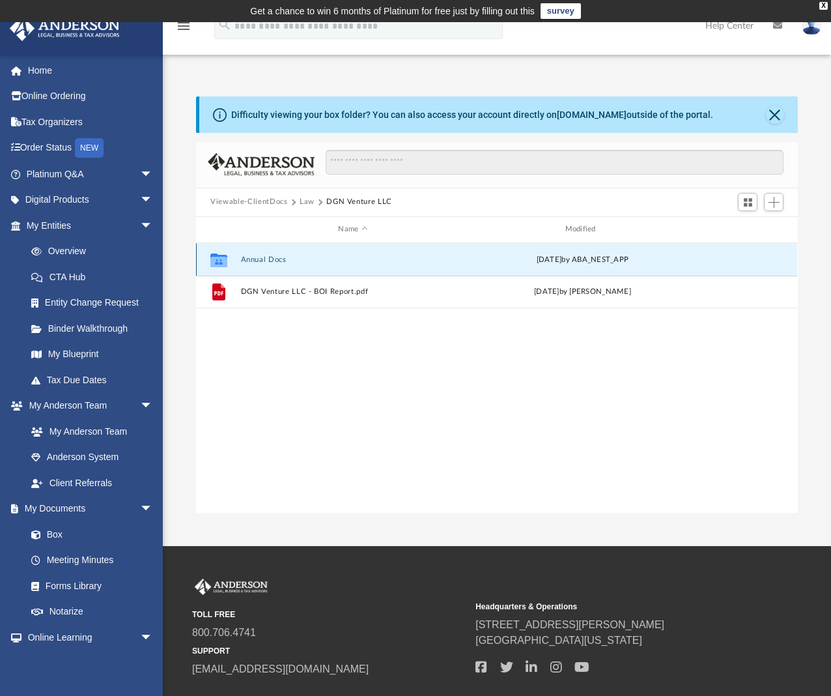
click at [271, 257] on button "Annual Docs" at bounding box center [353, 259] width 224 height 8
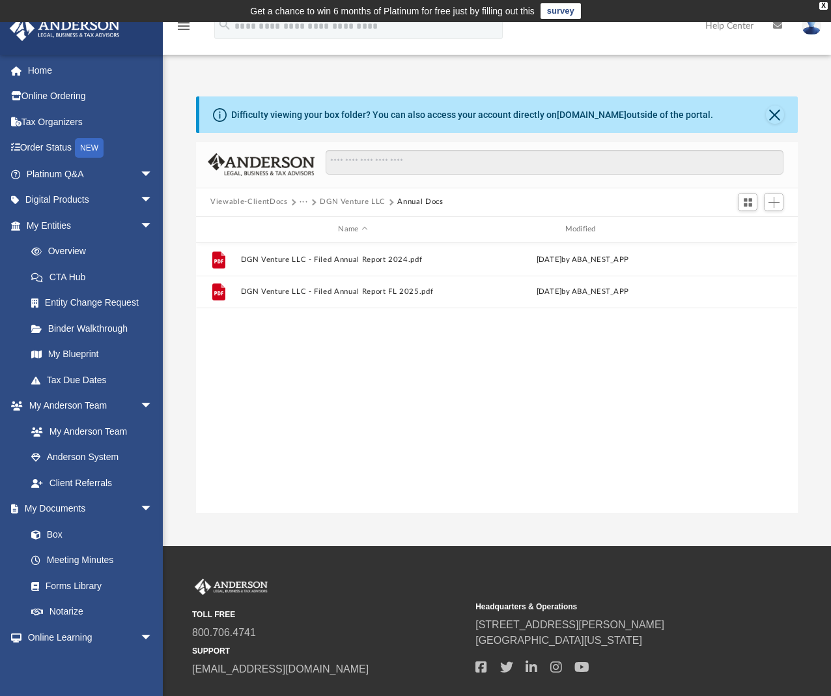
click at [330, 199] on button "DGN Venture LLC" at bounding box center [353, 202] width 66 height 12
click at [308, 195] on div "Viewable-ClientDocs Law DGN Venture LLC" at bounding box center [496, 202] width 601 height 29
click at [306, 201] on button "Law" at bounding box center [307, 202] width 15 height 12
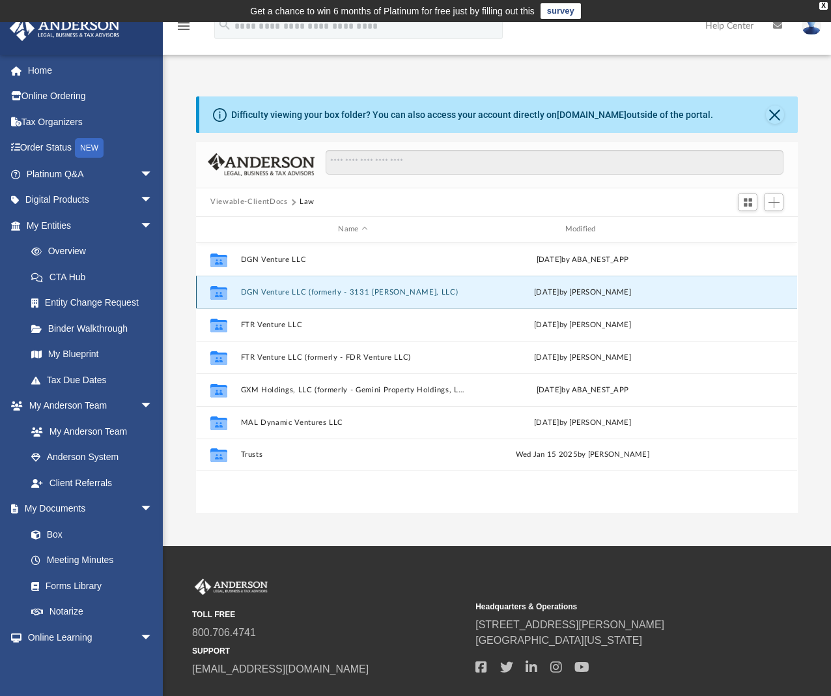
click at [288, 288] on button "DGN Venture LLC (formerly - 3131 [PERSON_NAME], LLC)" at bounding box center [353, 291] width 224 height 8
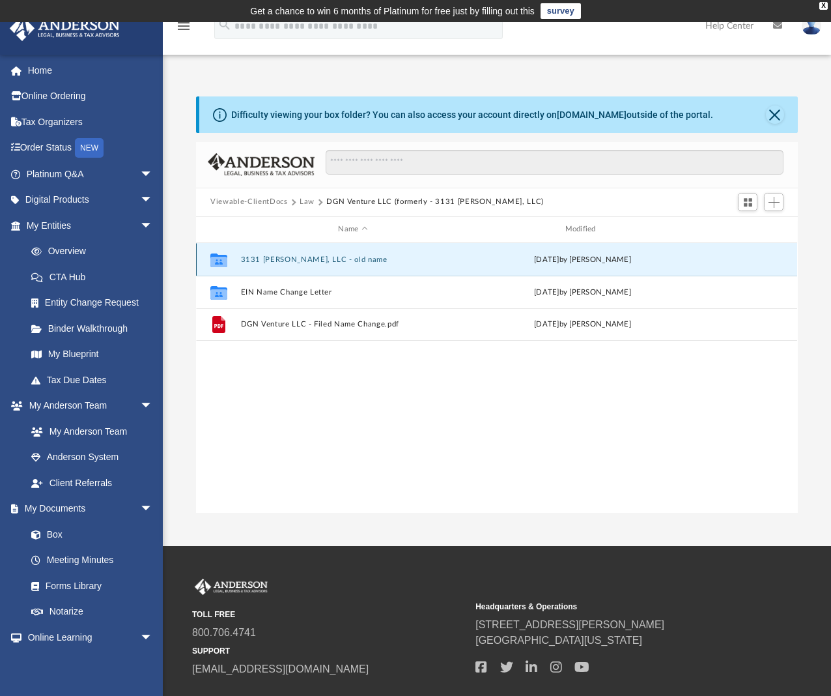
click at [277, 255] on button "3131 [PERSON_NAME], LLC - old name" at bounding box center [353, 259] width 224 height 8
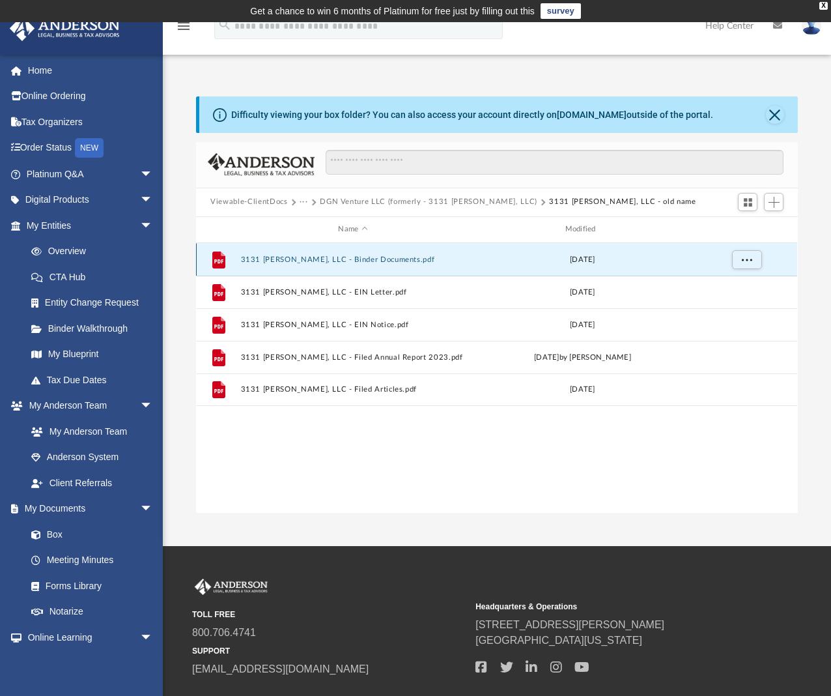
click at [330, 256] on button "3131 [PERSON_NAME], LLC - Binder Documents.pdf" at bounding box center [353, 259] width 224 height 8
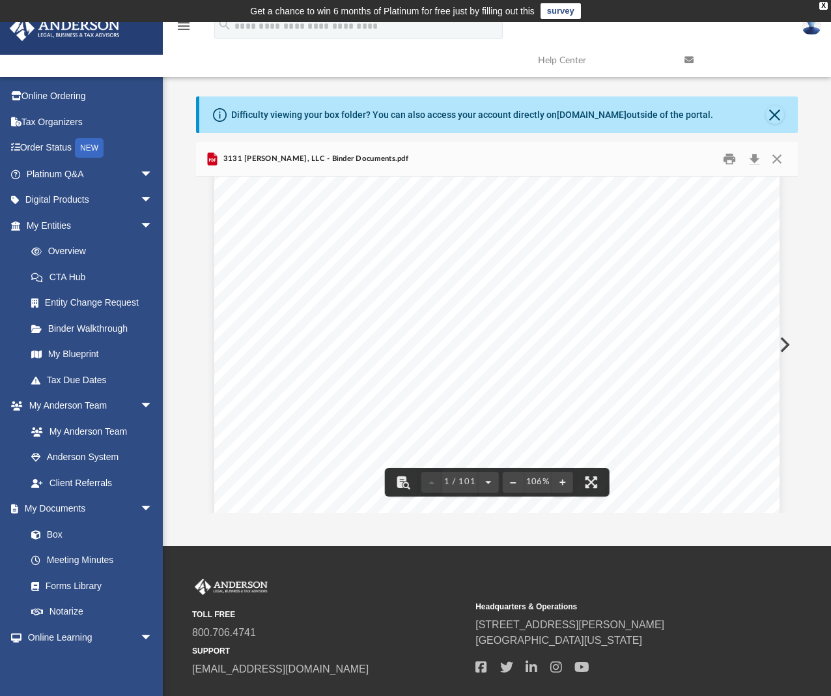
scroll to position [0, 0]
